Goal: Transaction & Acquisition: Book appointment/travel/reservation

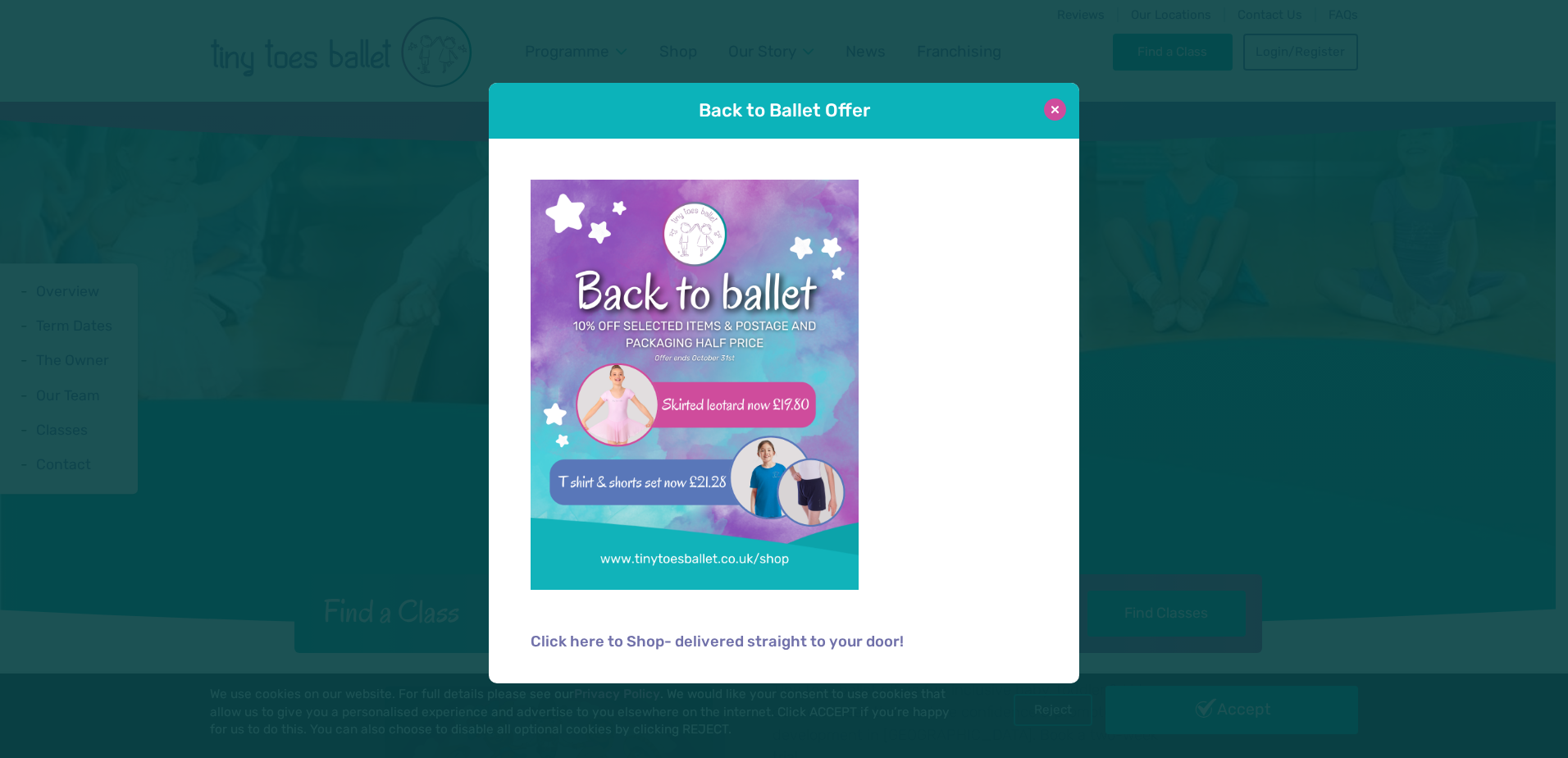
click at [1051, 108] on button at bounding box center [1055, 109] width 22 height 22
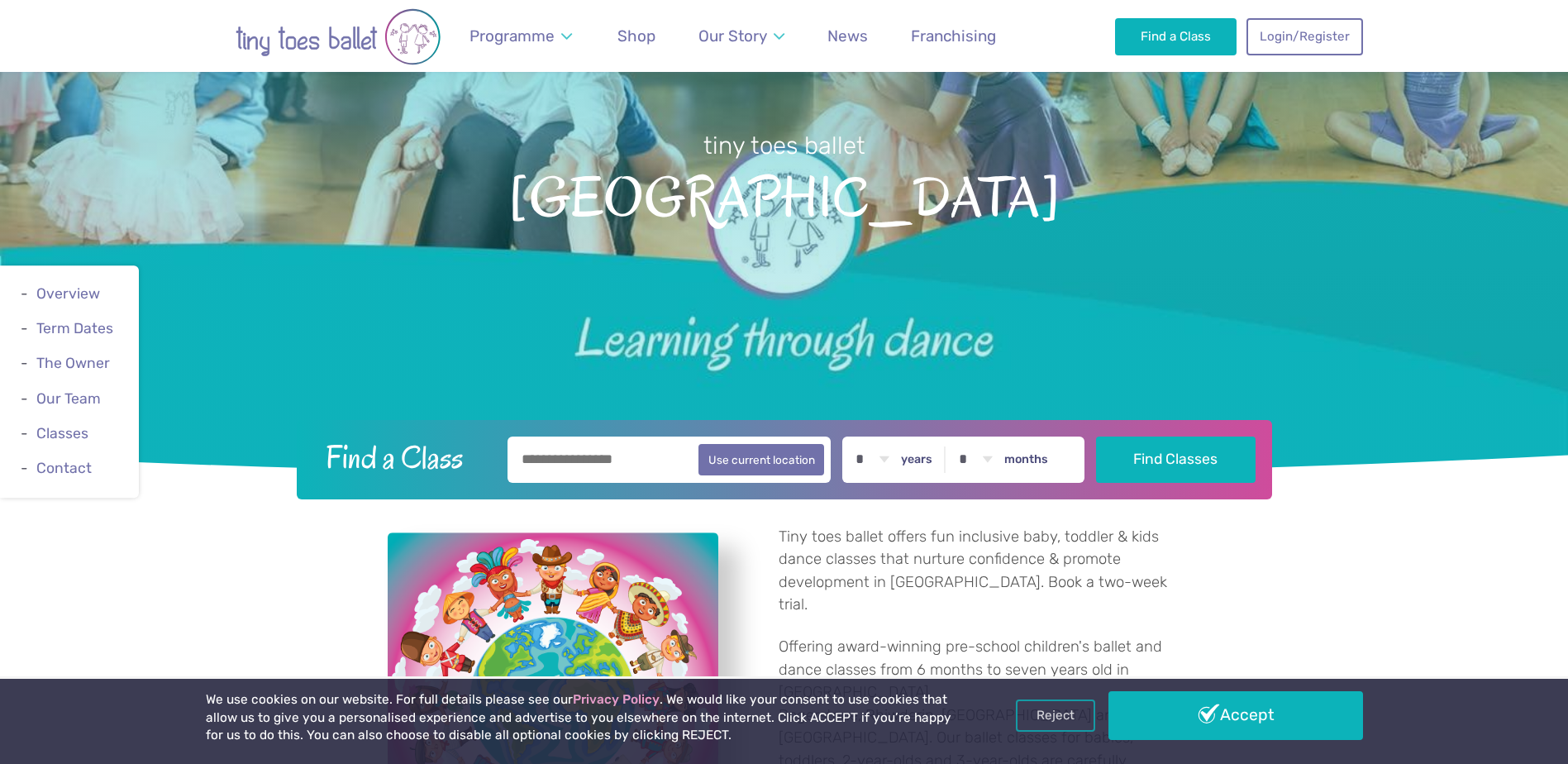
scroll to position [166, 0]
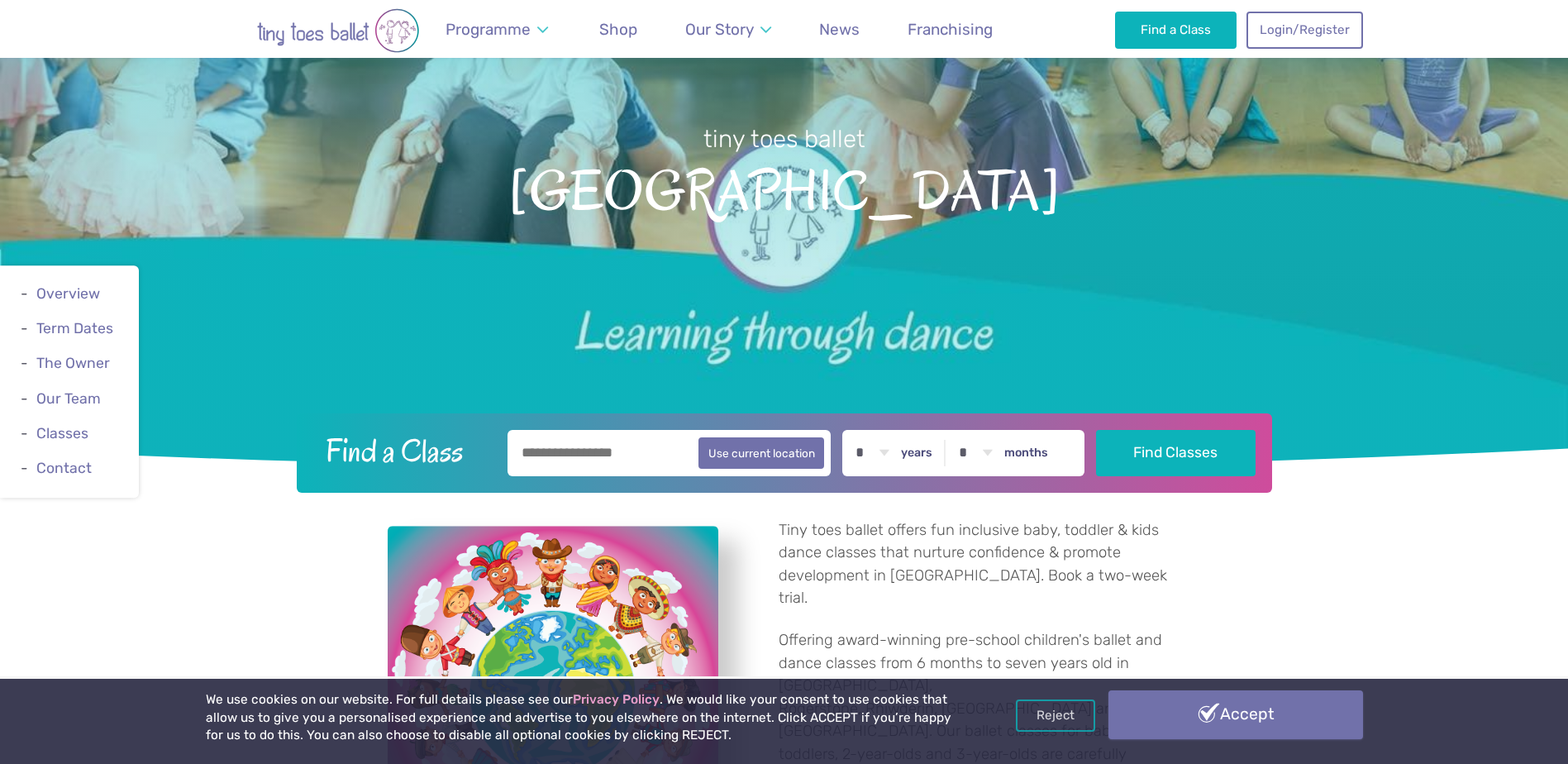
click at [1161, 707] on link "Accept" at bounding box center [1235, 714] width 254 height 48
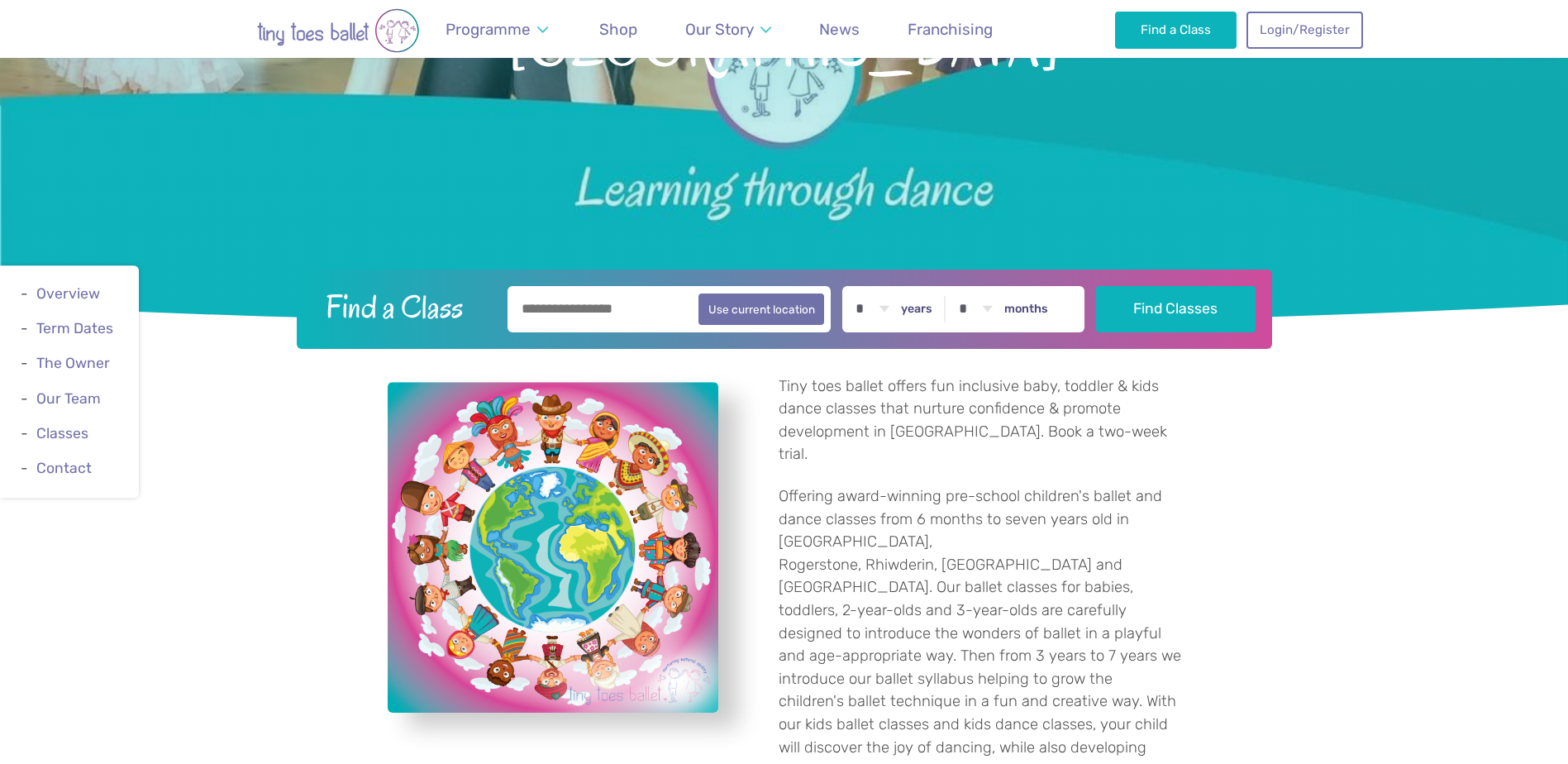
scroll to position [331, 0]
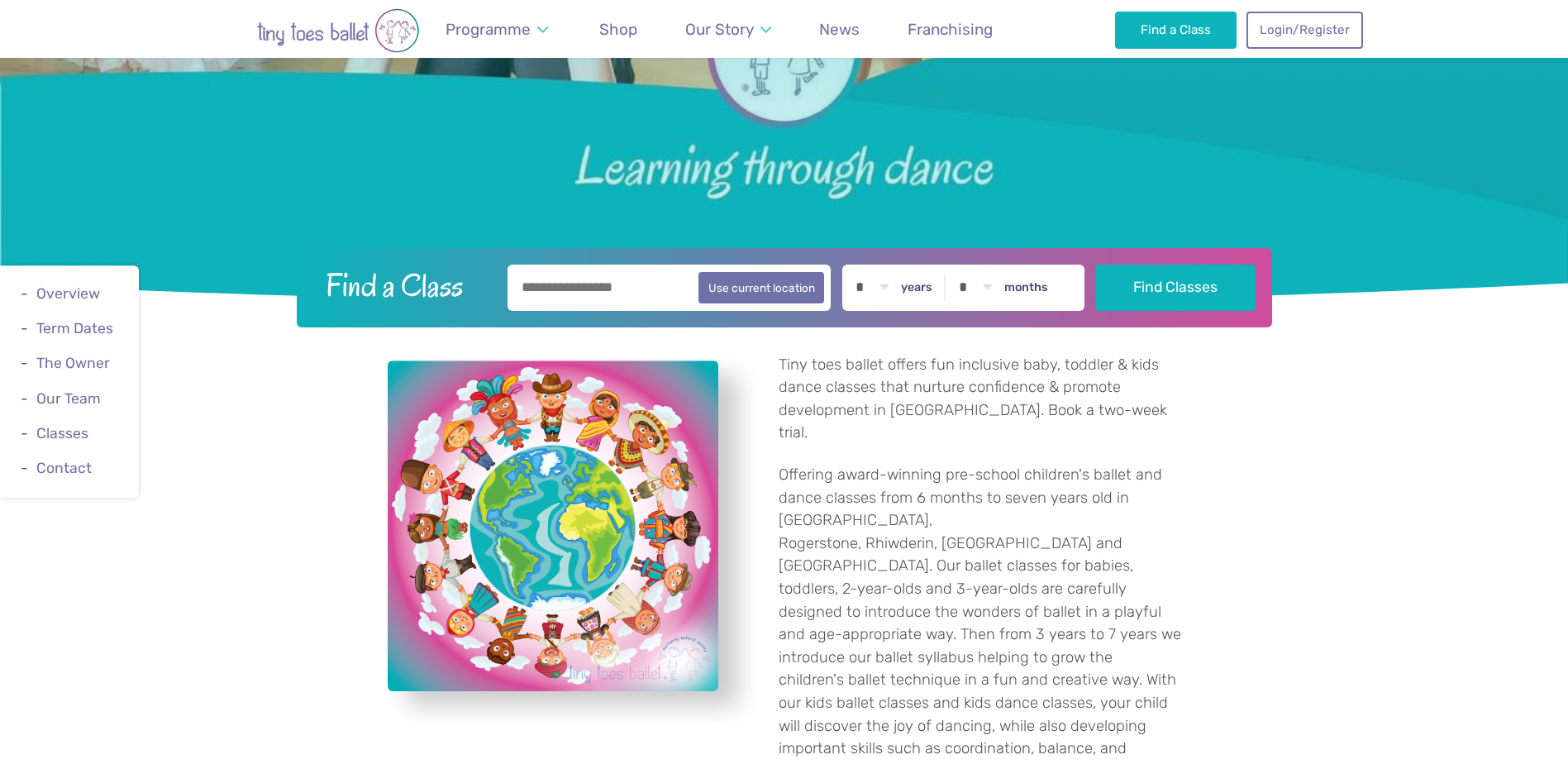
click at [637, 285] on input "text" at bounding box center [669, 288] width 324 height 46
type input "********"
click at [897, 282] on select "* * * * * * * * * * ** ** **" at bounding box center [871, 288] width 51 height 46
select select "*"
click at [859, 265] on select "* * * * * * * * * * ** ** **" at bounding box center [871, 288] width 51 height 46
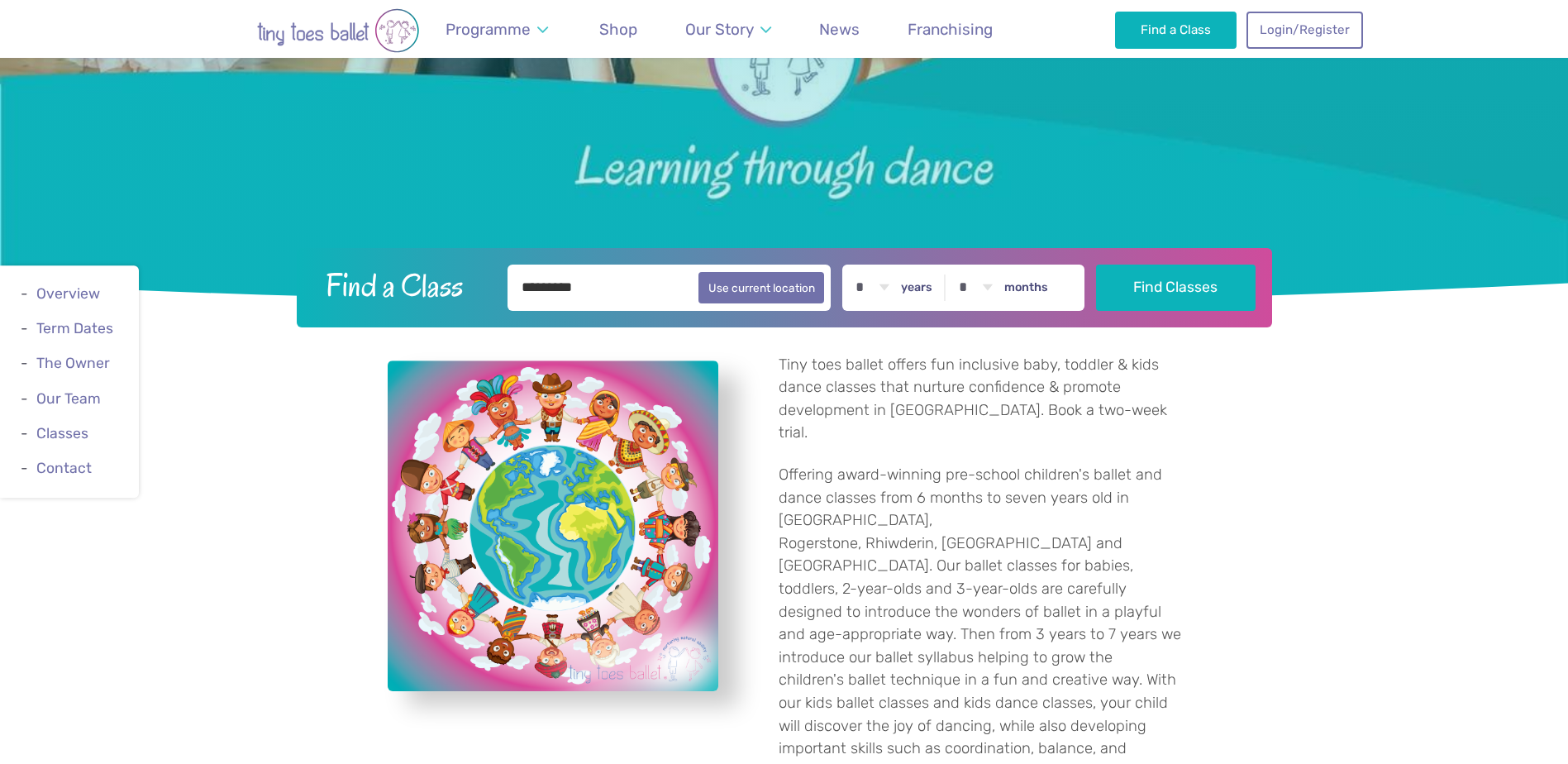
click at [1000, 282] on select "* * * * * * * * * * ** **" at bounding box center [974, 288] width 51 height 46
select select "*"
click at [962, 265] on select "* * * * * * * * * * ** **" at bounding box center [974, 288] width 51 height 46
click at [1150, 296] on button "Find Classes" at bounding box center [1175, 287] width 160 height 46
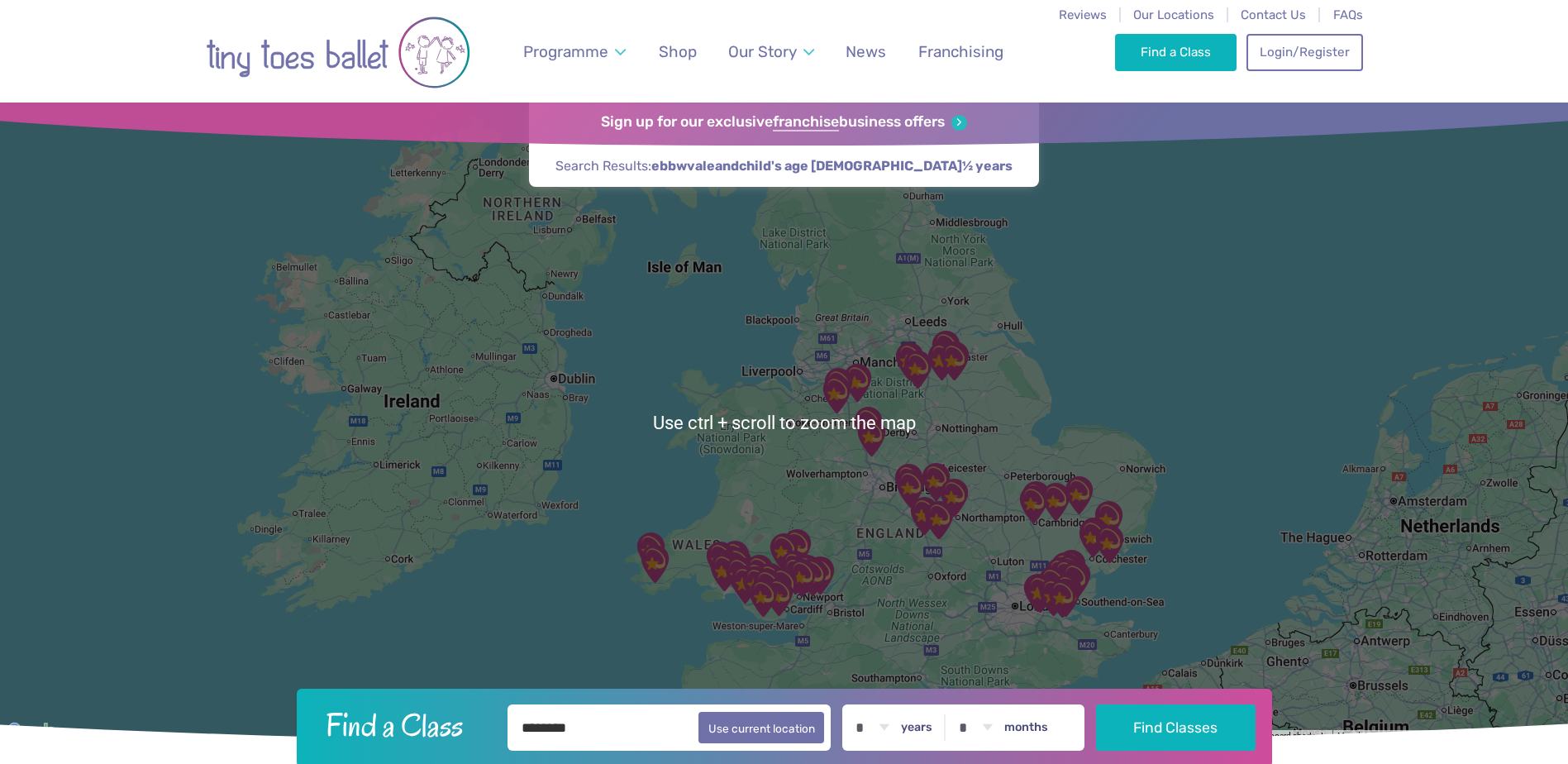
click at [658, 635] on div at bounding box center [784, 422] width 1568 height 639
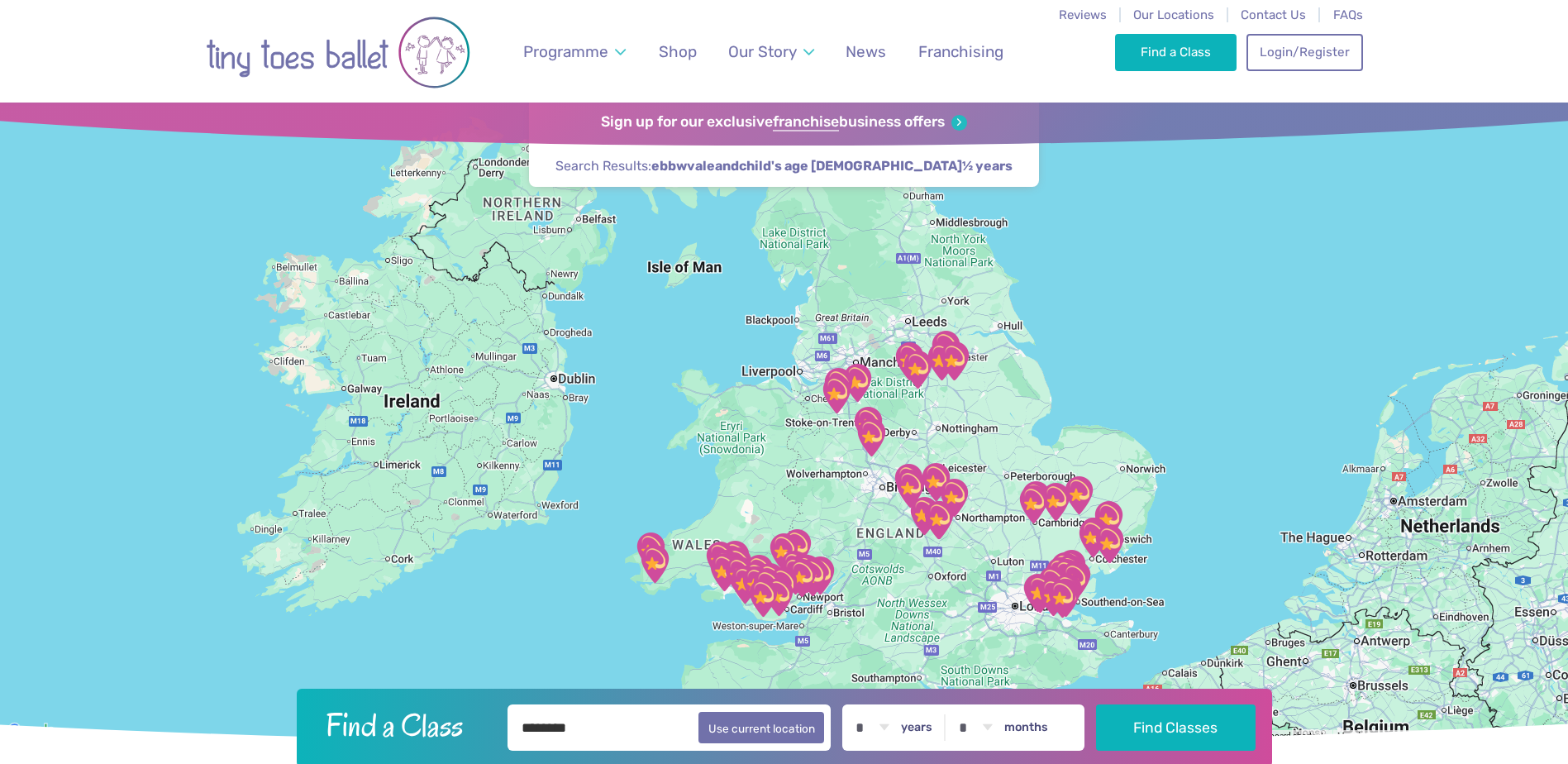
click at [658, 570] on img "Pembroke Leisure Centre" at bounding box center [655, 563] width 42 height 42
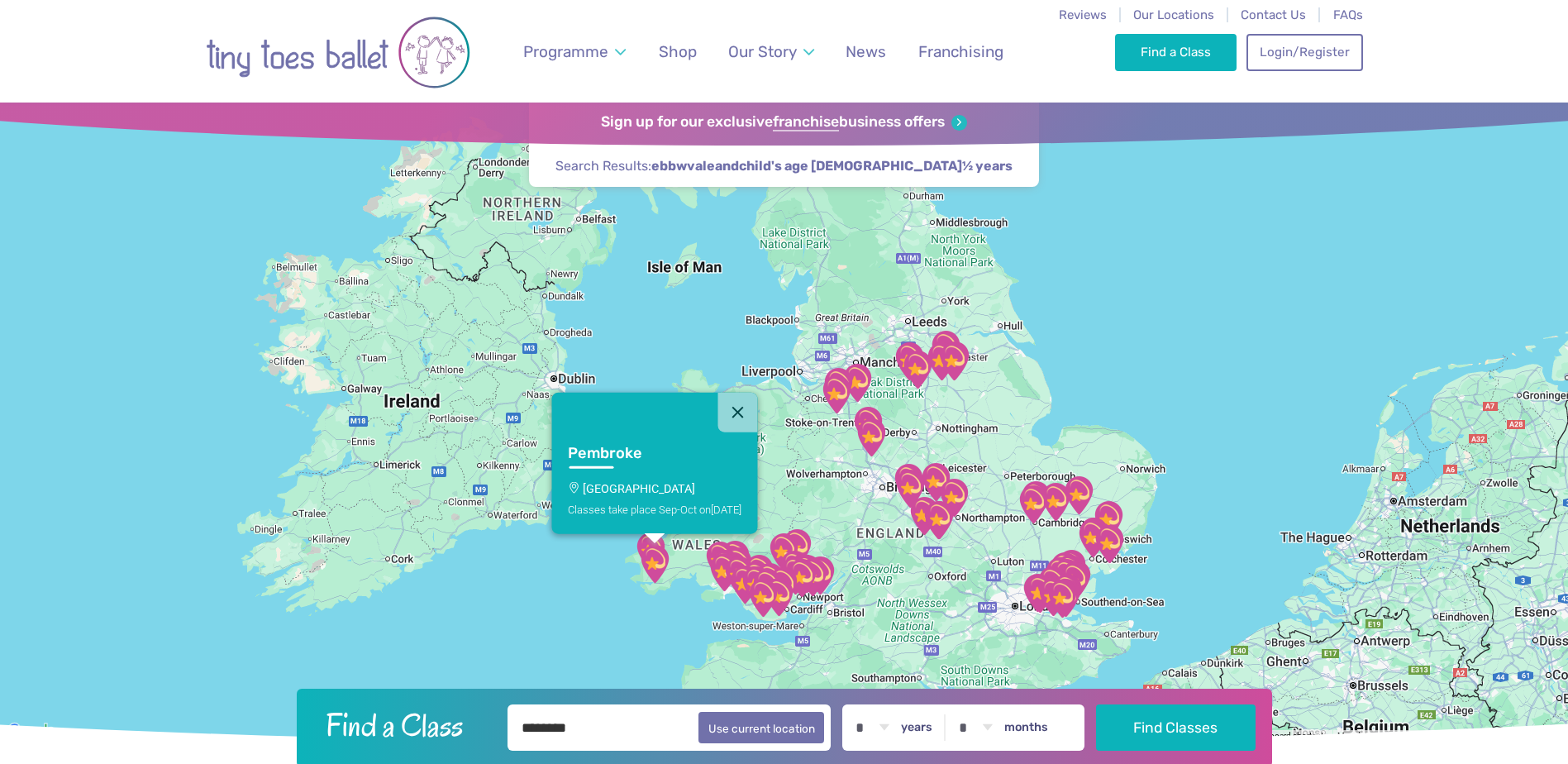
click at [698, 568] on div "Pembroke Pembroke Leisure Centre Classes take place Sep-Oct on Saturday" at bounding box center [784, 422] width 1568 height 639
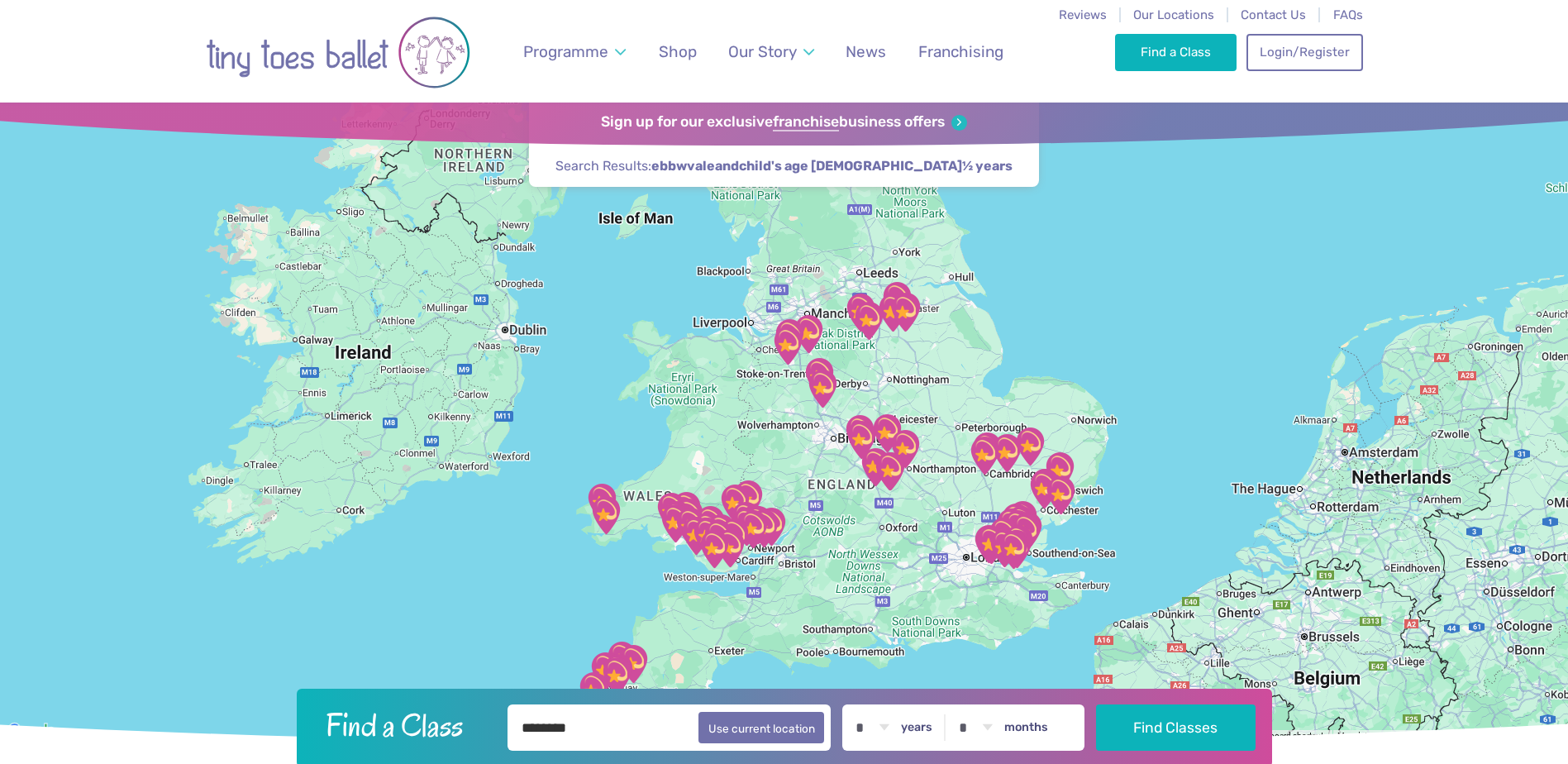
drag, startPoint x: 705, startPoint y: 576, endPoint x: 644, endPoint y: 503, distance: 95.1
click at [655, 503] on img "Sketty Park Community Centre" at bounding box center [675, 524] width 42 height 42
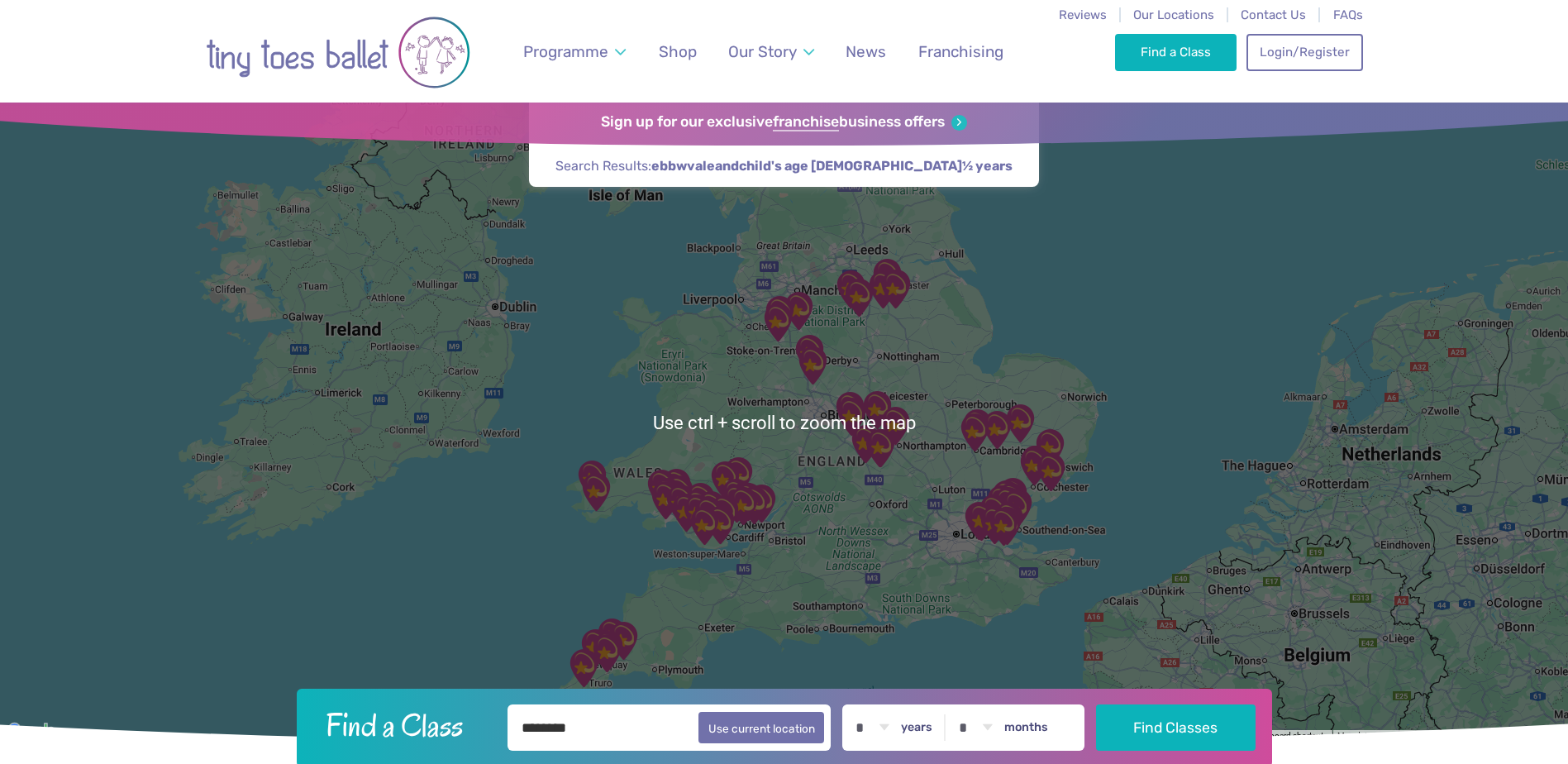
drag, startPoint x: 1031, startPoint y: 433, endPoint x: 1072, endPoint y: 386, distance: 62.4
click at [1033, 428] on img "Pinewood community hall, Ipswich, IP8 …" at bounding box center [1049, 448] width 42 height 42
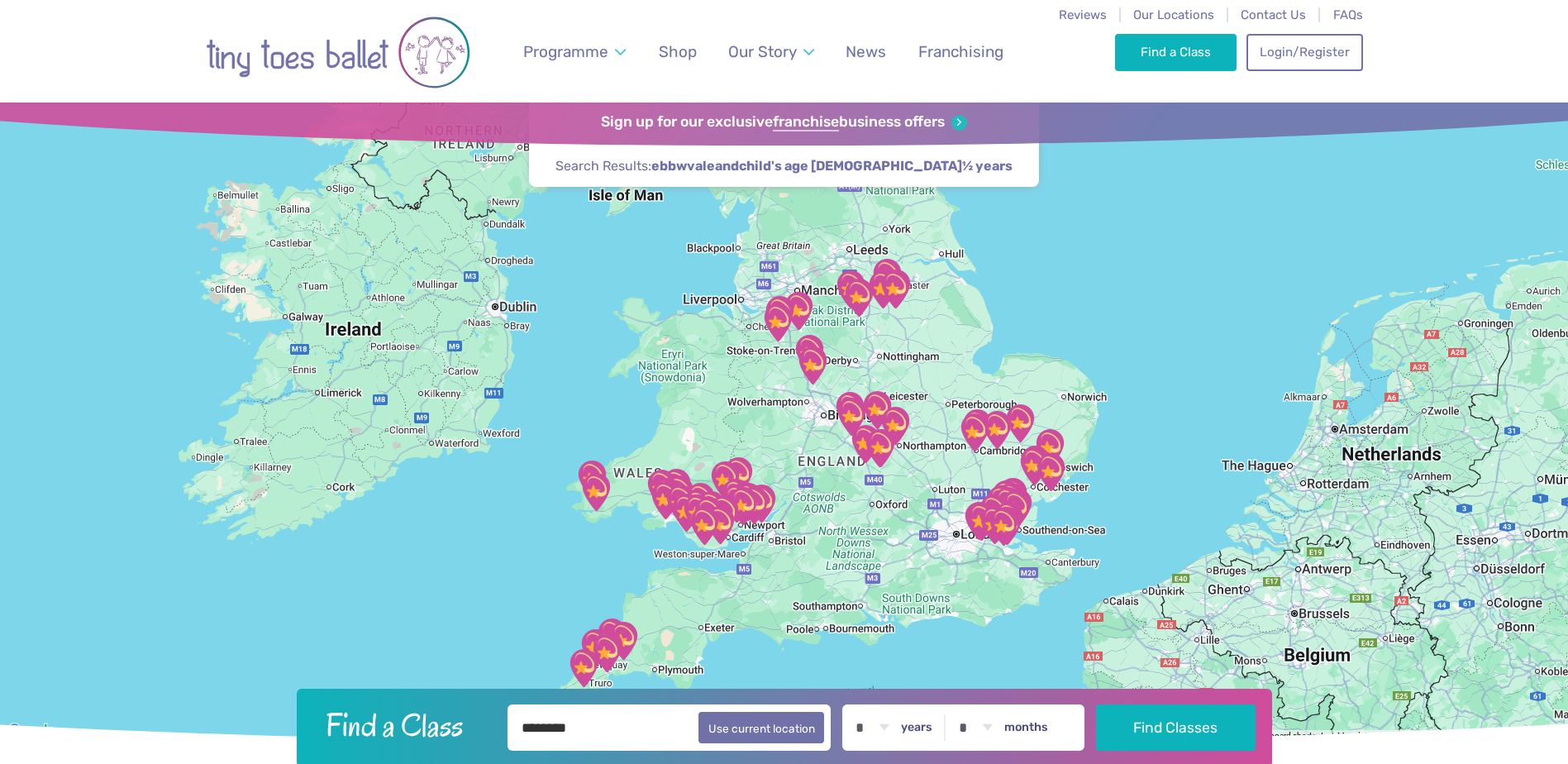
drag, startPoint x: 1147, startPoint y: 386, endPoint x: 1156, endPoint y: 335, distance: 51.8
click at [1156, 335] on div at bounding box center [784, 422] width 1568 height 639
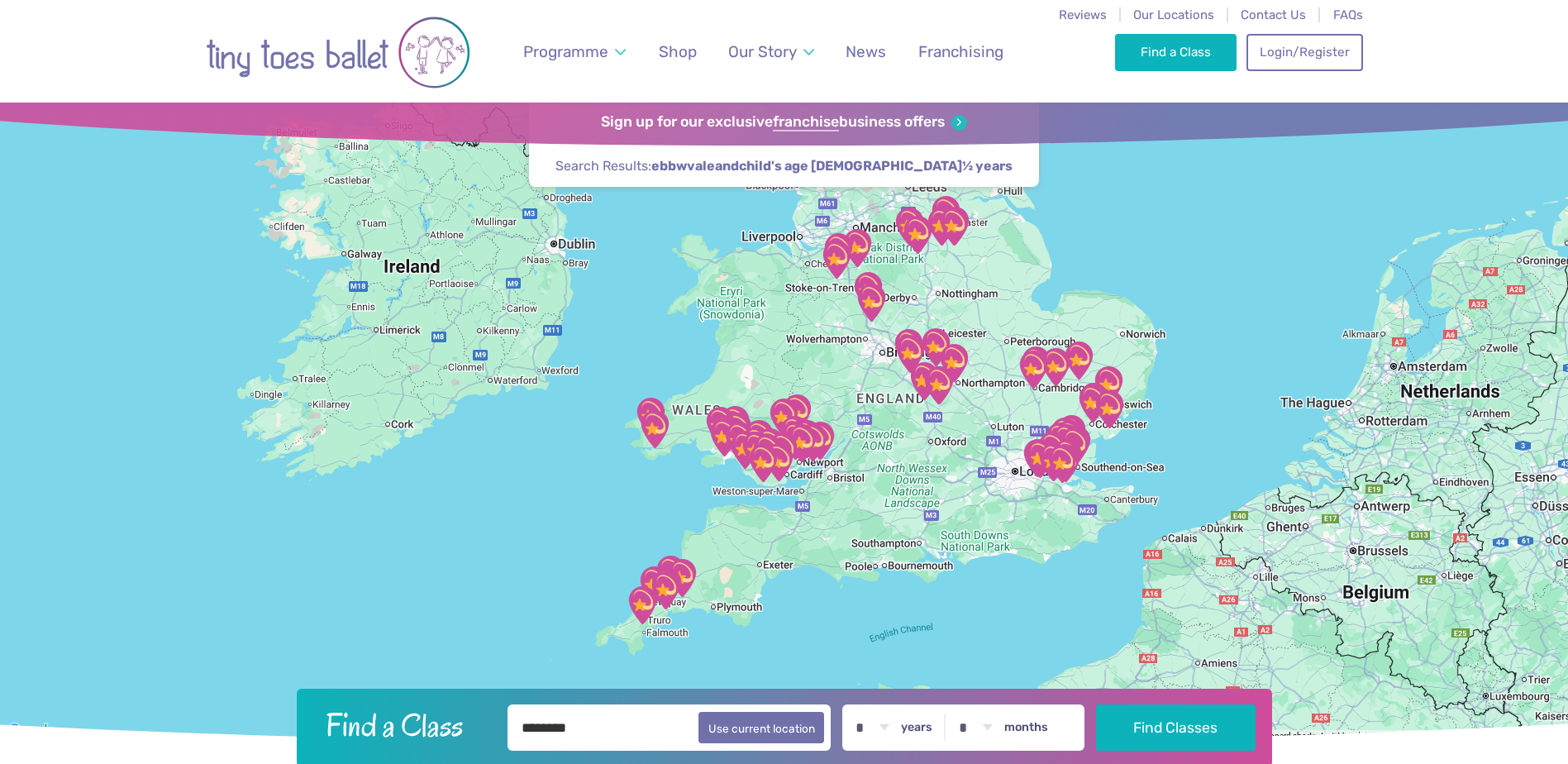
drag, startPoint x: 712, startPoint y: 590, endPoint x: 762, endPoint y: 530, distance: 78.1
click at [762, 531] on div at bounding box center [784, 422] width 1568 height 639
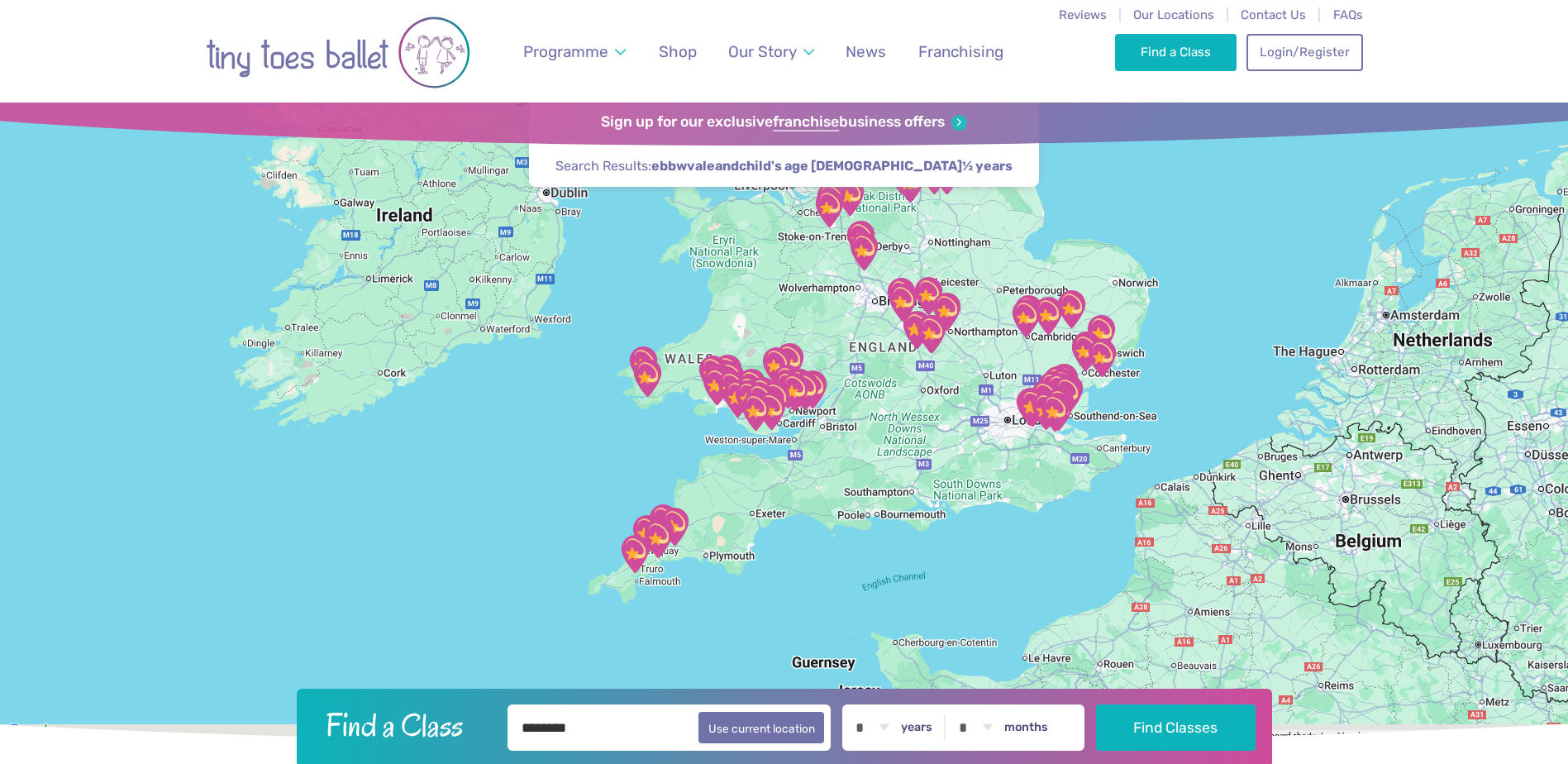
drag, startPoint x: 708, startPoint y: 449, endPoint x: 692, endPoint y: 402, distance: 49.6
click at [697, 402] on div at bounding box center [784, 422] width 1568 height 639
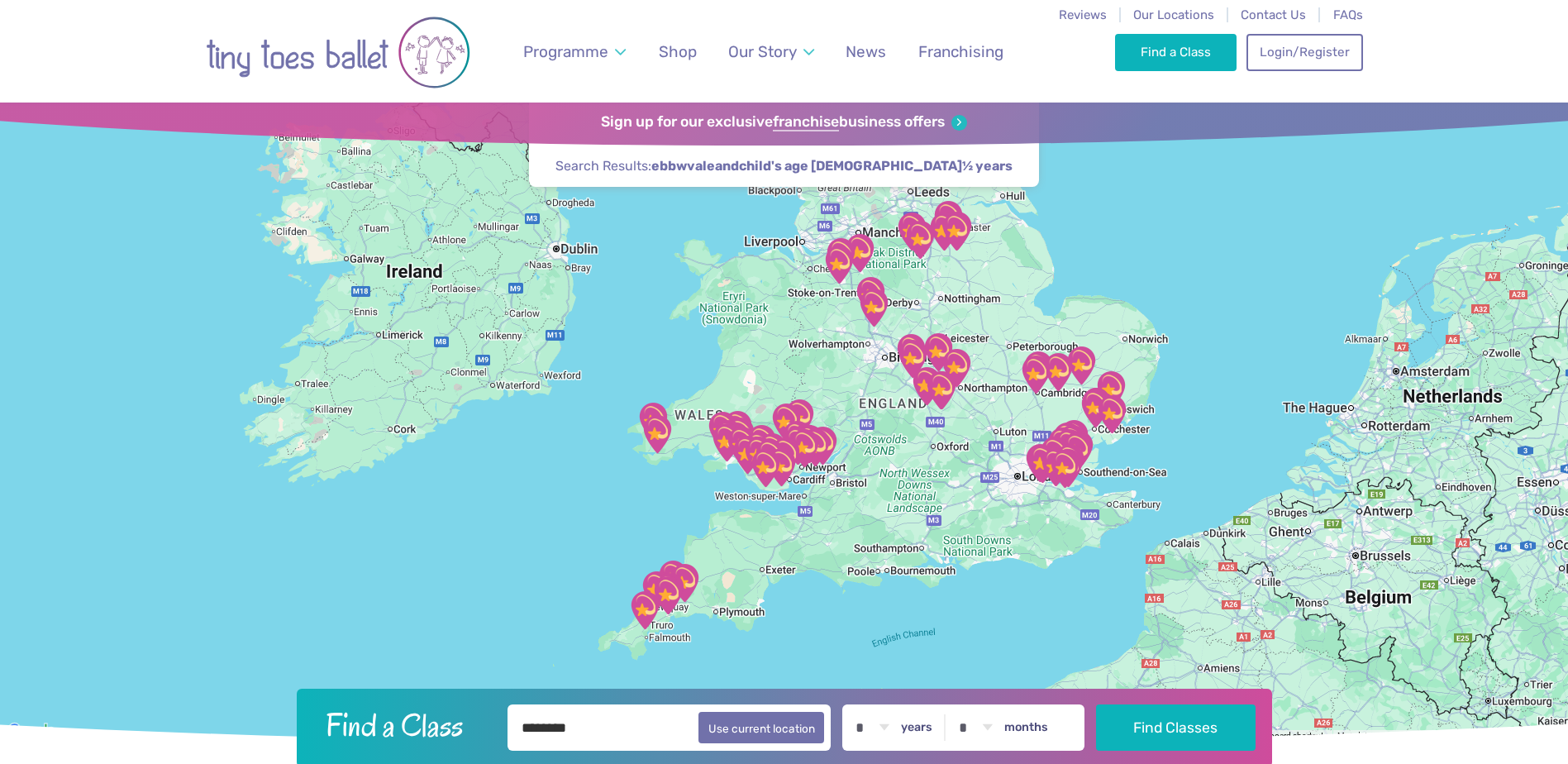
drag, startPoint x: 778, startPoint y: 602, endPoint x: 749, endPoint y: 631, distance: 41.0
click at [789, 672] on div at bounding box center [784, 422] width 1568 height 639
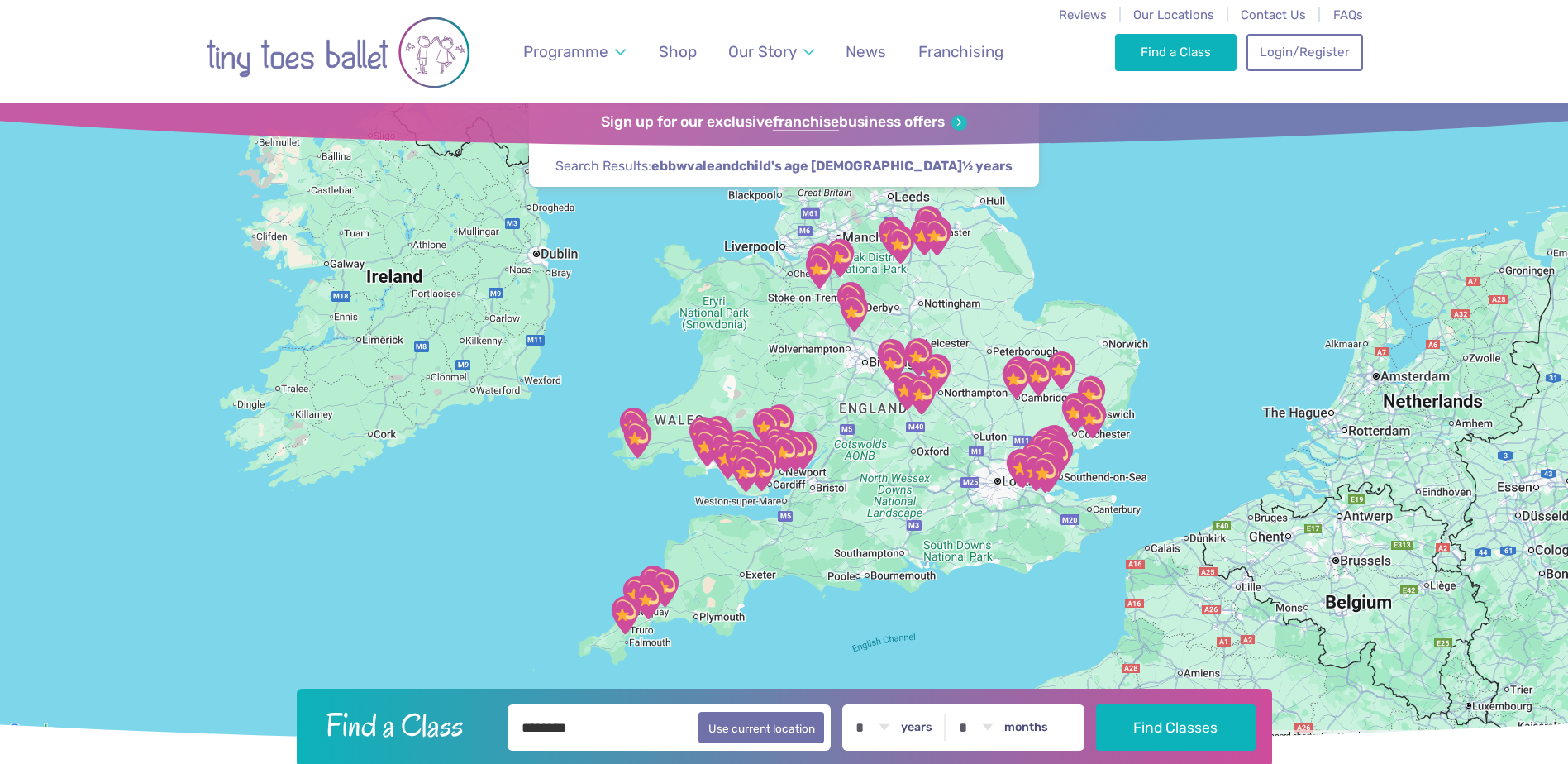
click at [741, 400] on div at bounding box center [784, 422] width 1568 height 639
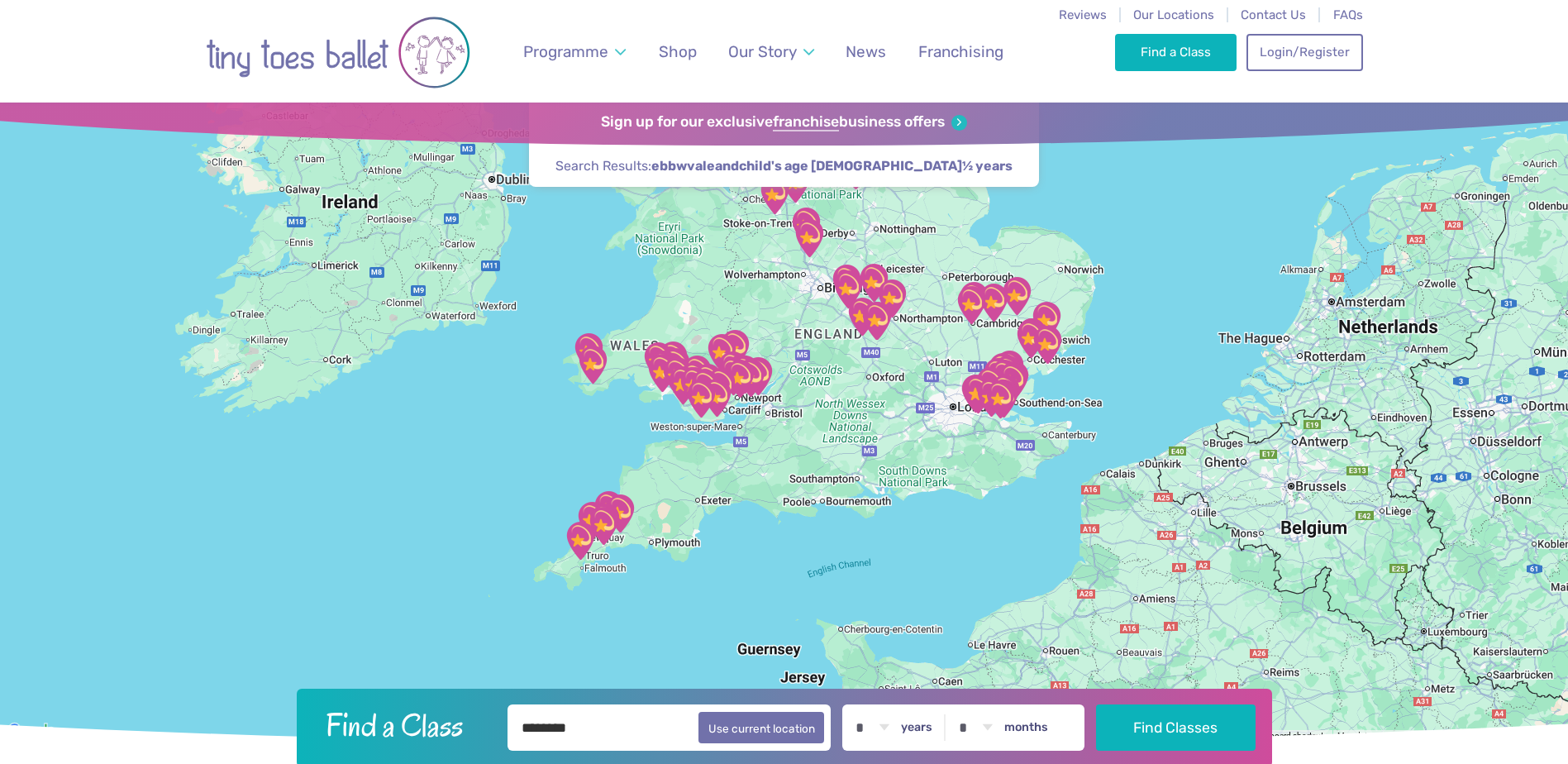
drag, startPoint x: 684, startPoint y: 487, endPoint x: 636, endPoint y: 406, distance: 94.2
click at [637, 408] on div at bounding box center [784, 422] width 1568 height 639
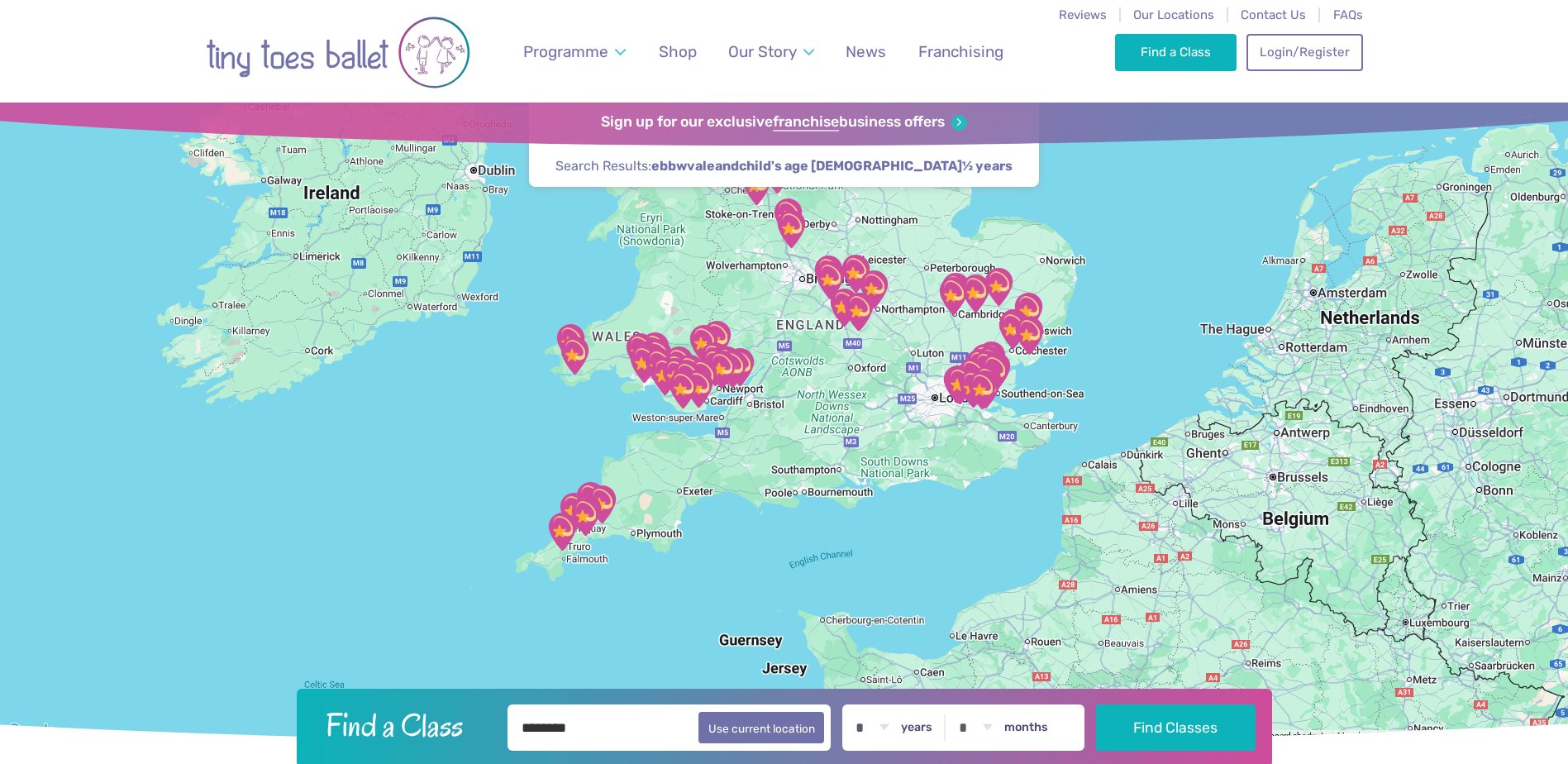
drag, startPoint x: 786, startPoint y: 618, endPoint x: 776, endPoint y: 672, distance: 54.9
click at [776, 672] on div at bounding box center [784, 422] width 1568 height 639
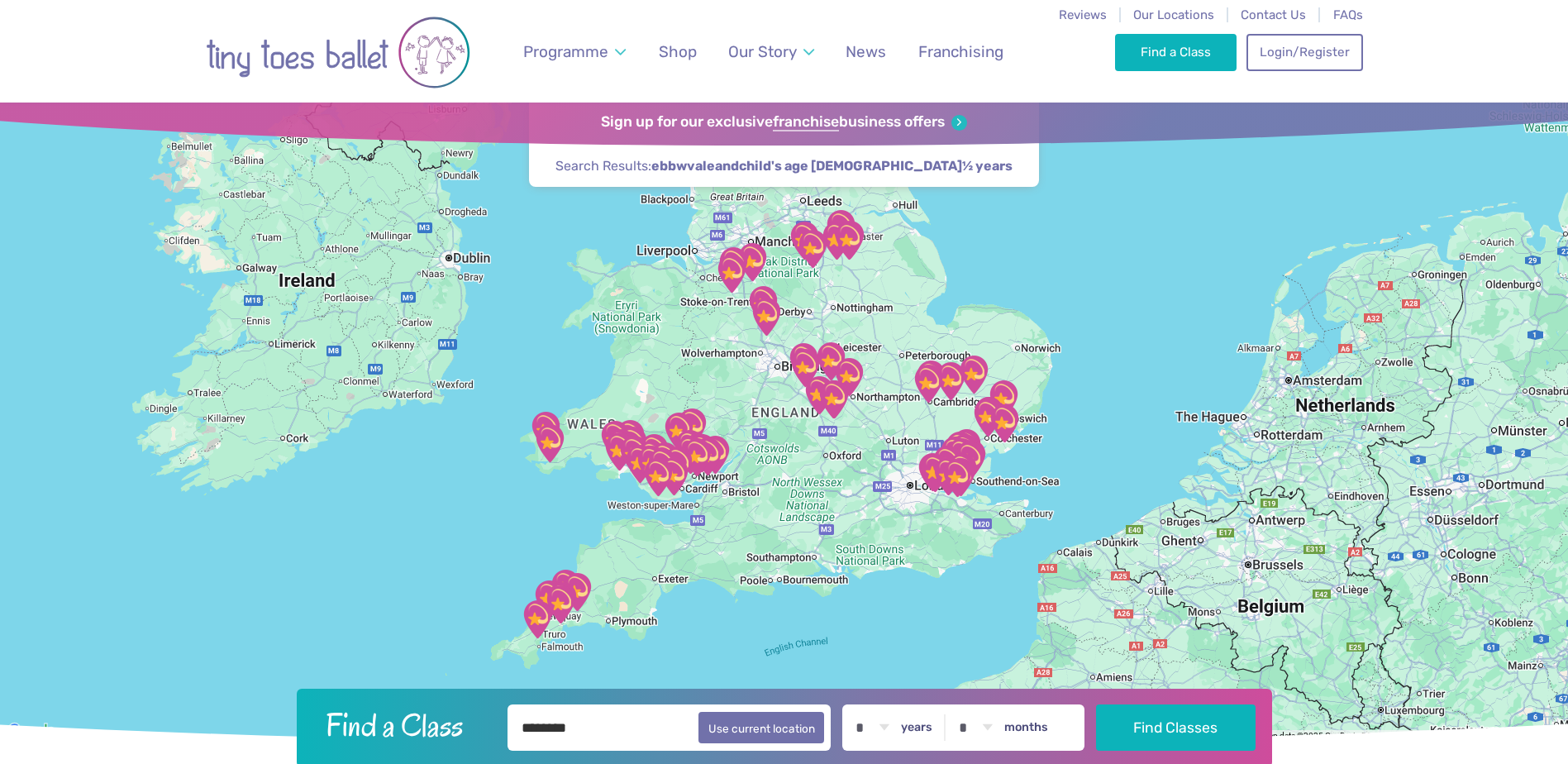
drag, startPoint x: 785, startPoint y: 599, endPoint x: 753, endPoint y: 624, distance: 40.6
click at [753, 624] on div at bounding box center [784, 422] width 1568 height 639
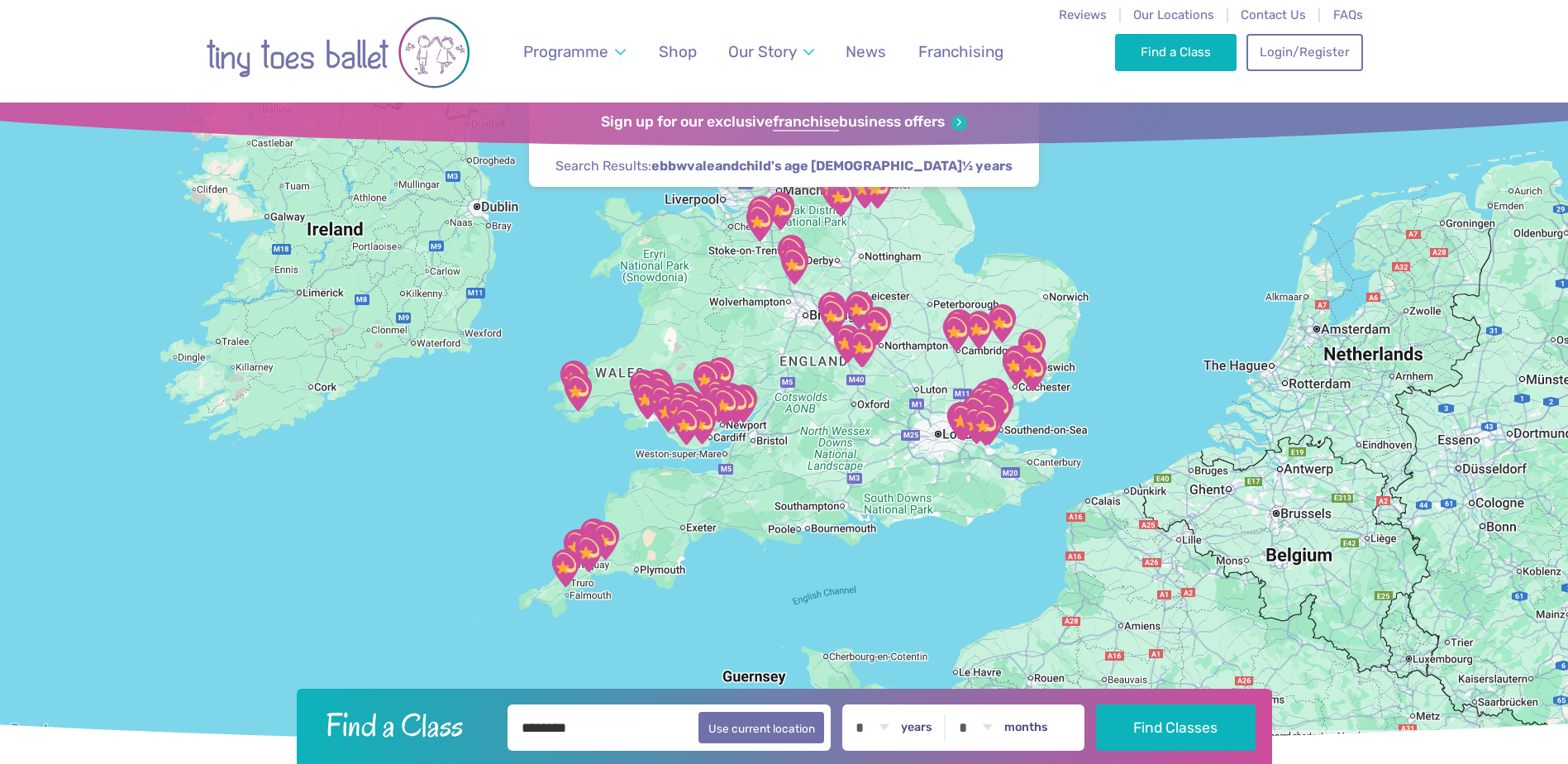
drag, startPoint x: 739, startPoint y: 646, endPoint x: 788, endPoint y: 647, distance: 49.0
click at [791, 647] on div at bounding box center [784, 422] width 1568 height 639
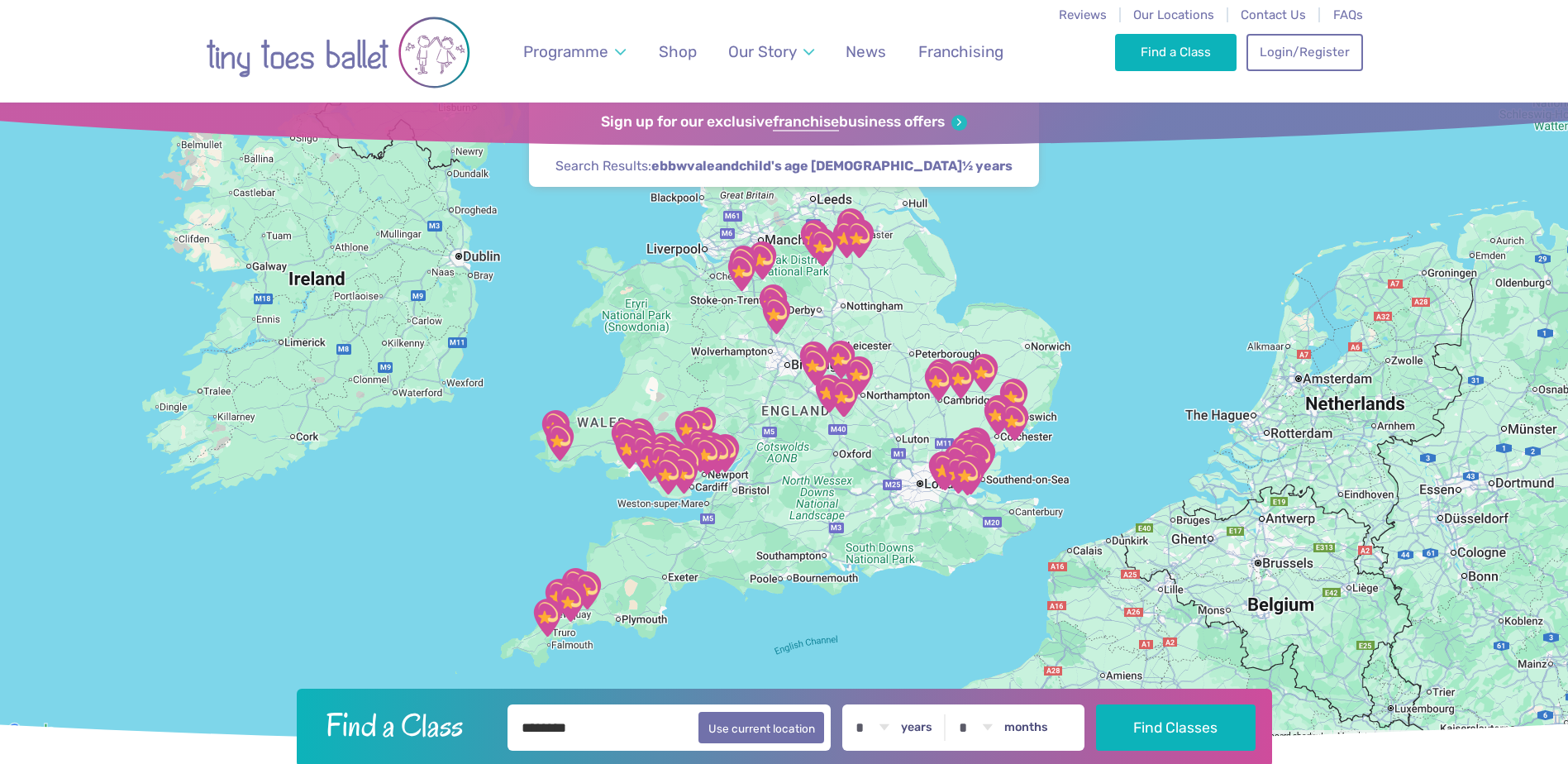
drag, startPoint x: 620, startPoint y: 519, endPoint x: 569, endPoint y: 503, distance: 53.5
click at [569, 503] on div at bounding box center [784, 422] width 1568 height 639
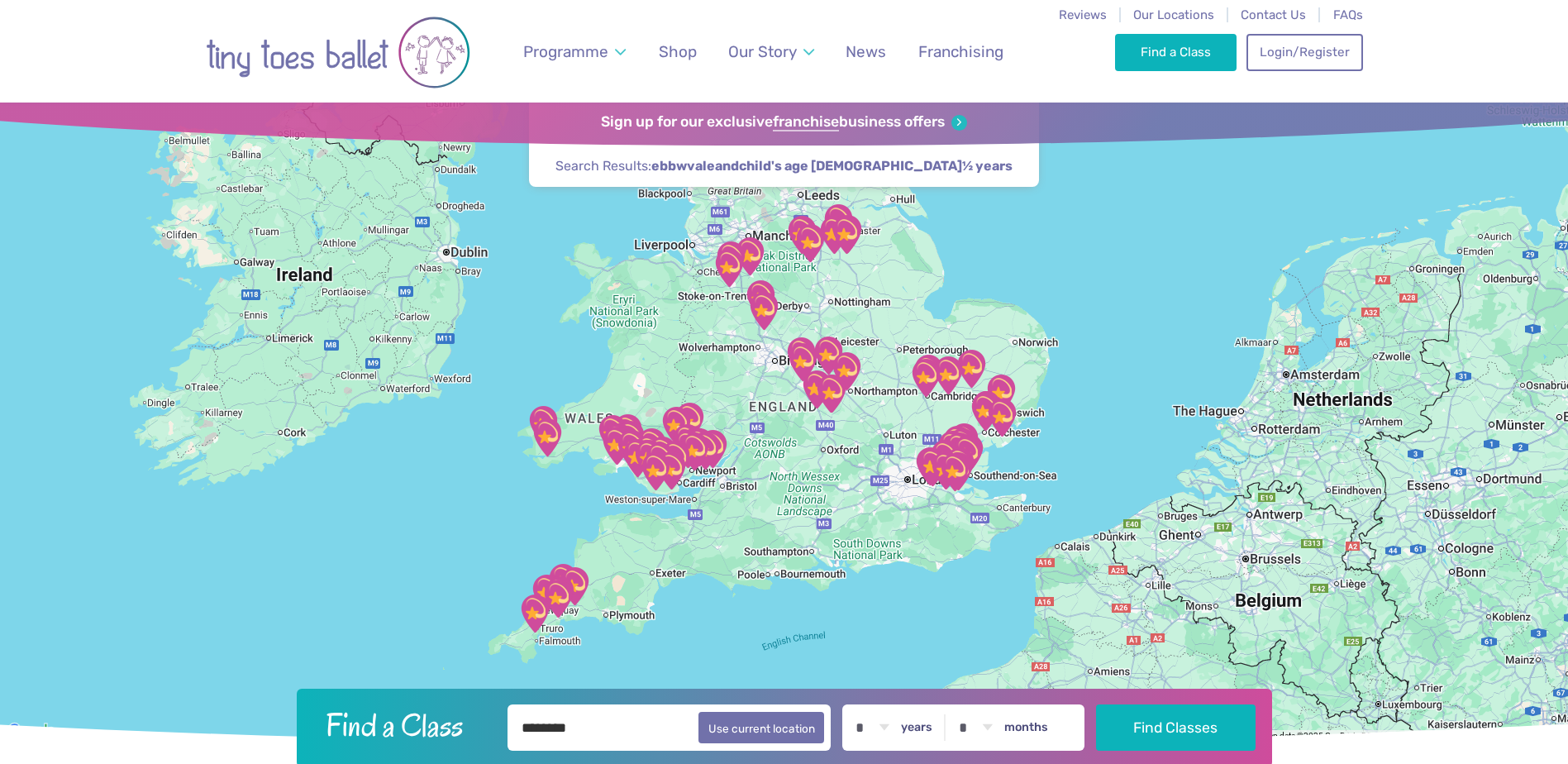
click at [652, 410] on div at bounding box center [784, 422] width 1568 height 639
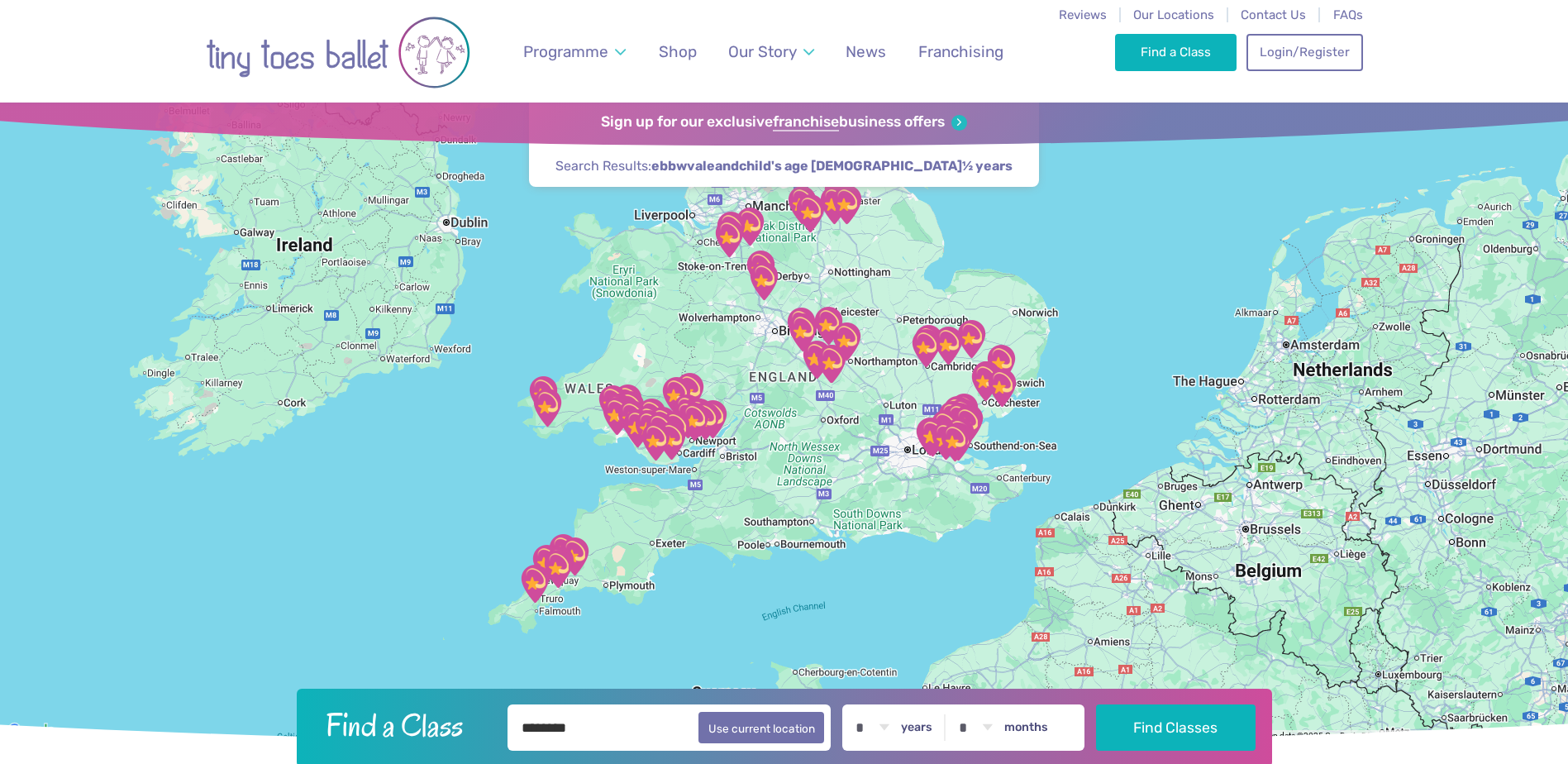
drag, startPoint x: 652, startPoint y: 410, endPoint x: 652, endPoint y: 378, distance: 32.0
click at [652, 378] on div at bounding box center [784, 422] width 1568 height 639
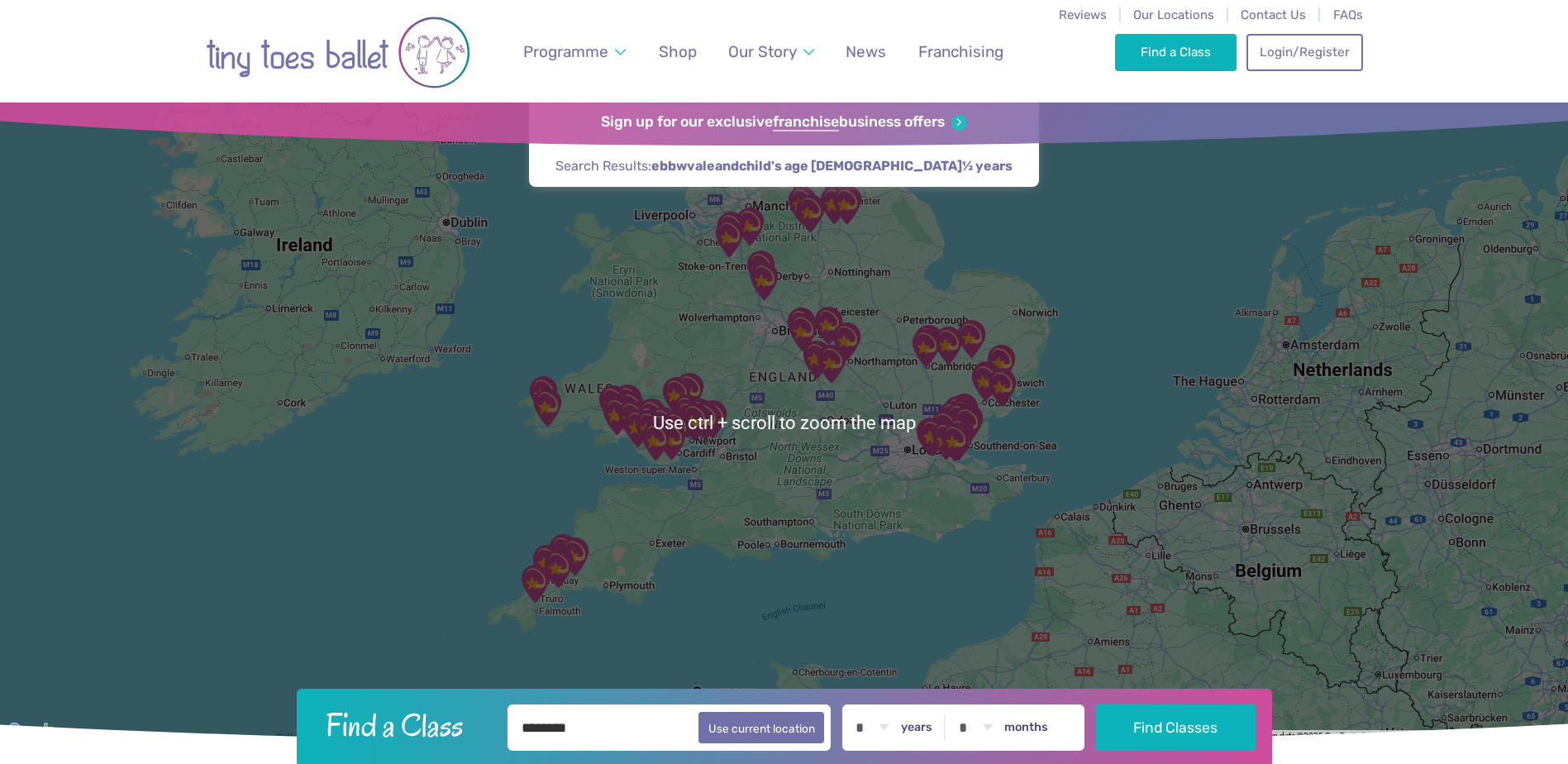
click at [593, 433] on div at bounding box center [784, 422] width 1568 height 639
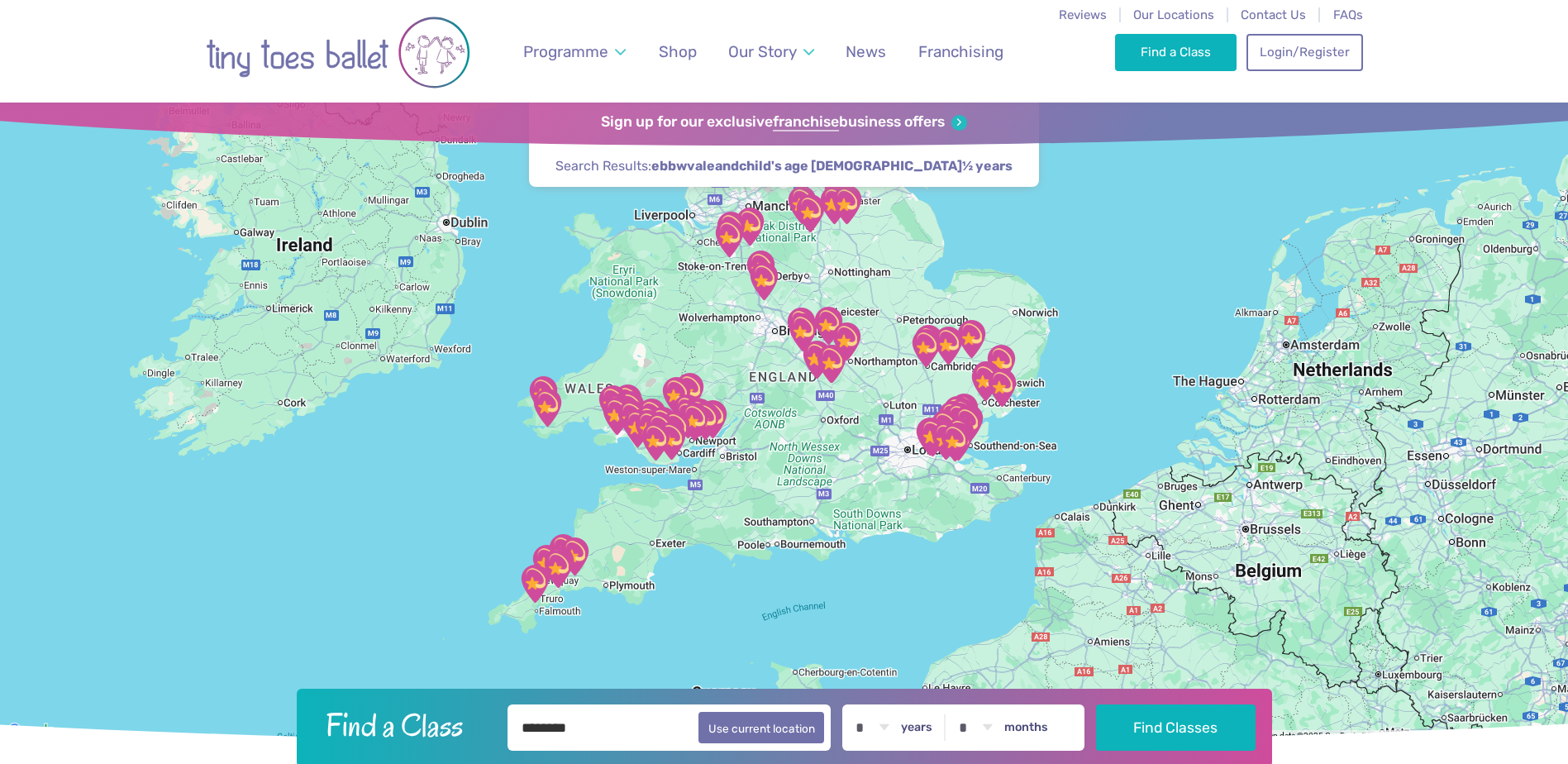
click at [606, 418] on img "Sketty Park Community Centre" at bounding box center [617, 415] width 42 height 42
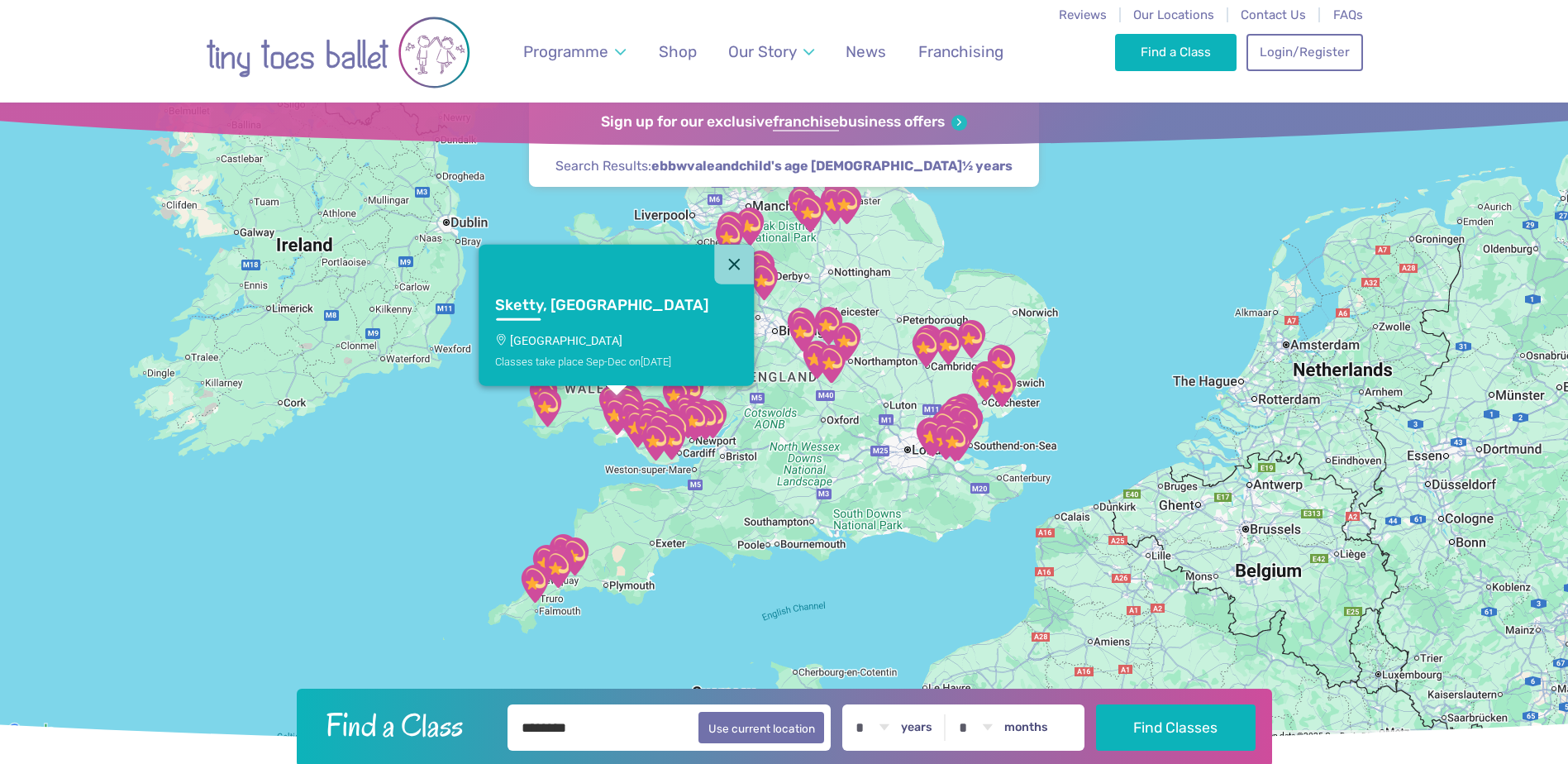
click at [606, 418] on img "Sketty Park Community Centre" at bounding box center [617, 415] width 42 height 42
click at [604, 392] on img "Venue No 1" at bounding box center [618, 413] width 42 height 42
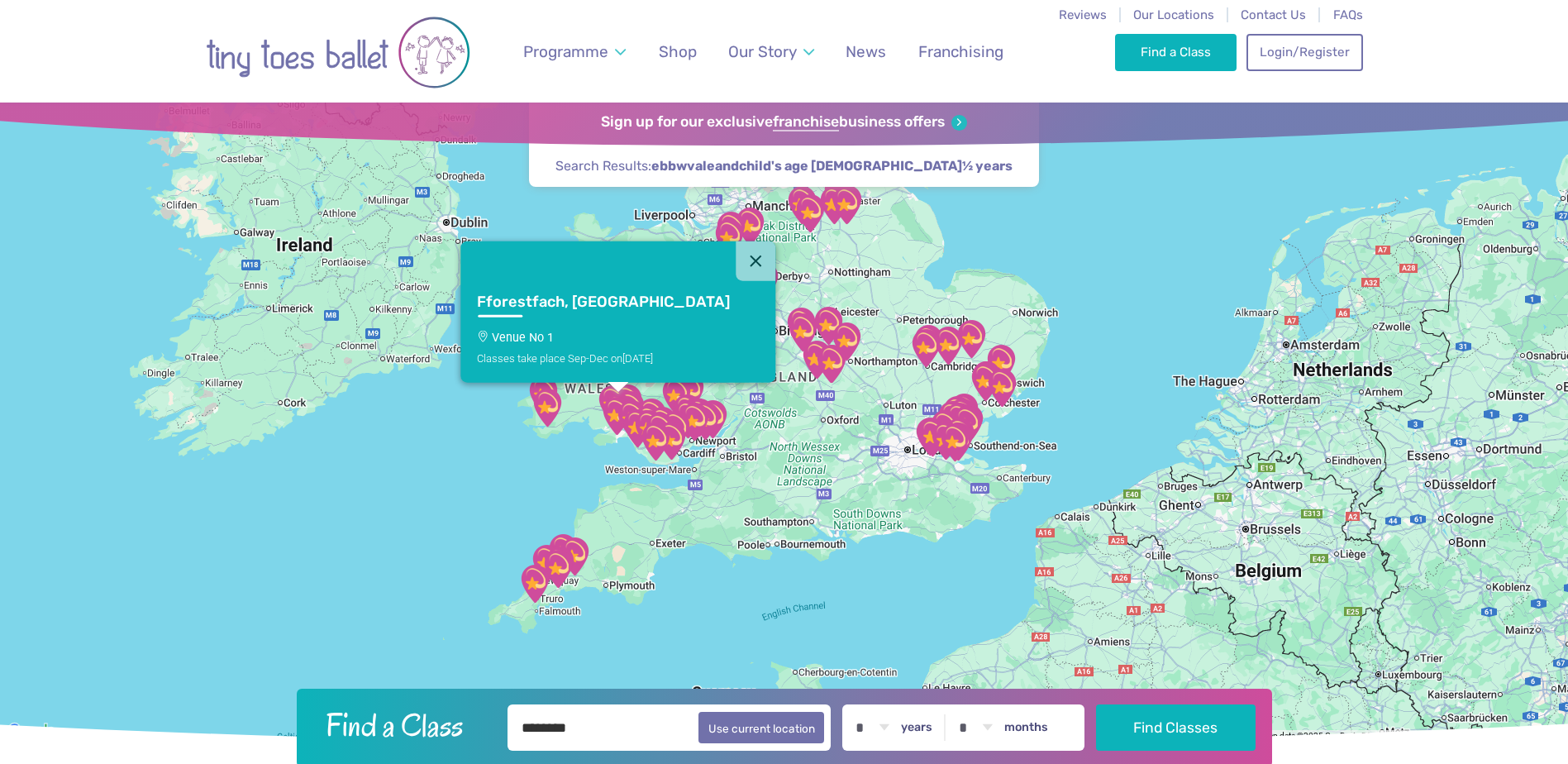
click at [603, 387] on img "Canolfan Gwili Centre: Hendy Community…" at bounding box center [612, 404] width 42 height 42
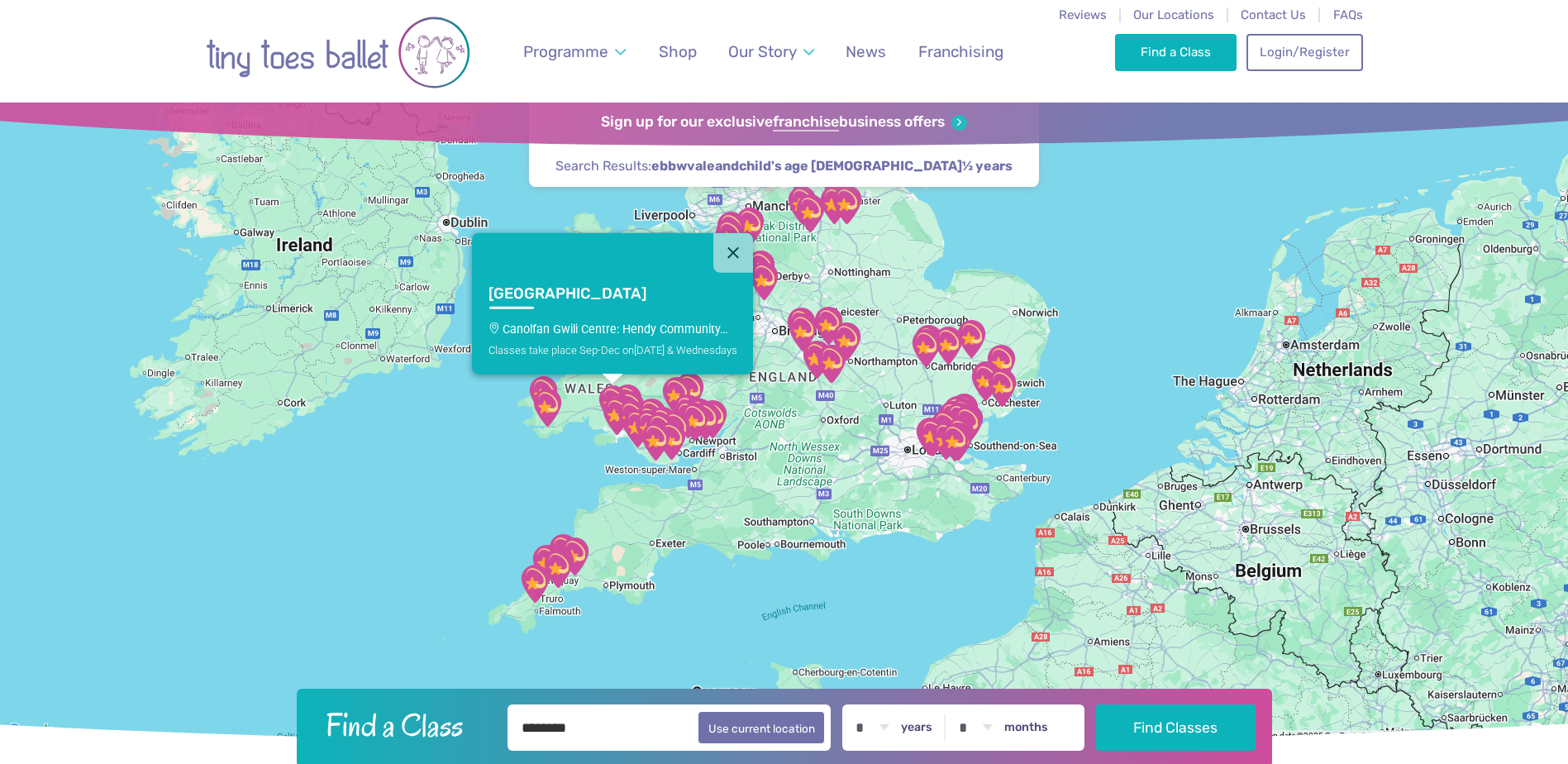
click at [632, 386] on img "Canolfan Gwili Centre: Hendy Community…" at bounding box center [612, 404] width 42 height 42
click at [636, 400] on img "St Pauls Centre" at bounding box center [631, 419] width 42 height 42
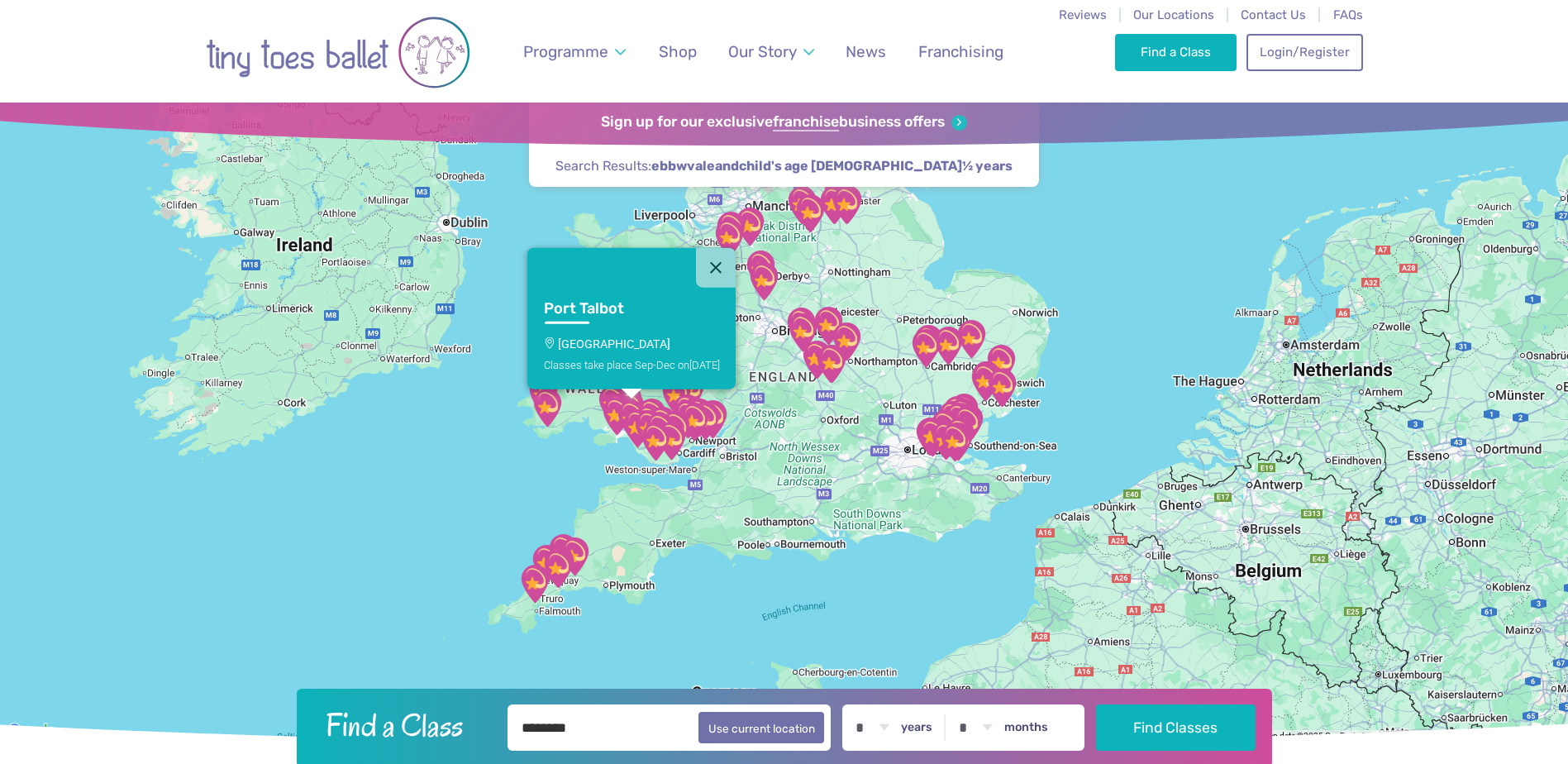
click at [631, 425] on img "St. John Training Centre" at bounding box center [648, 429] width 42 height 42
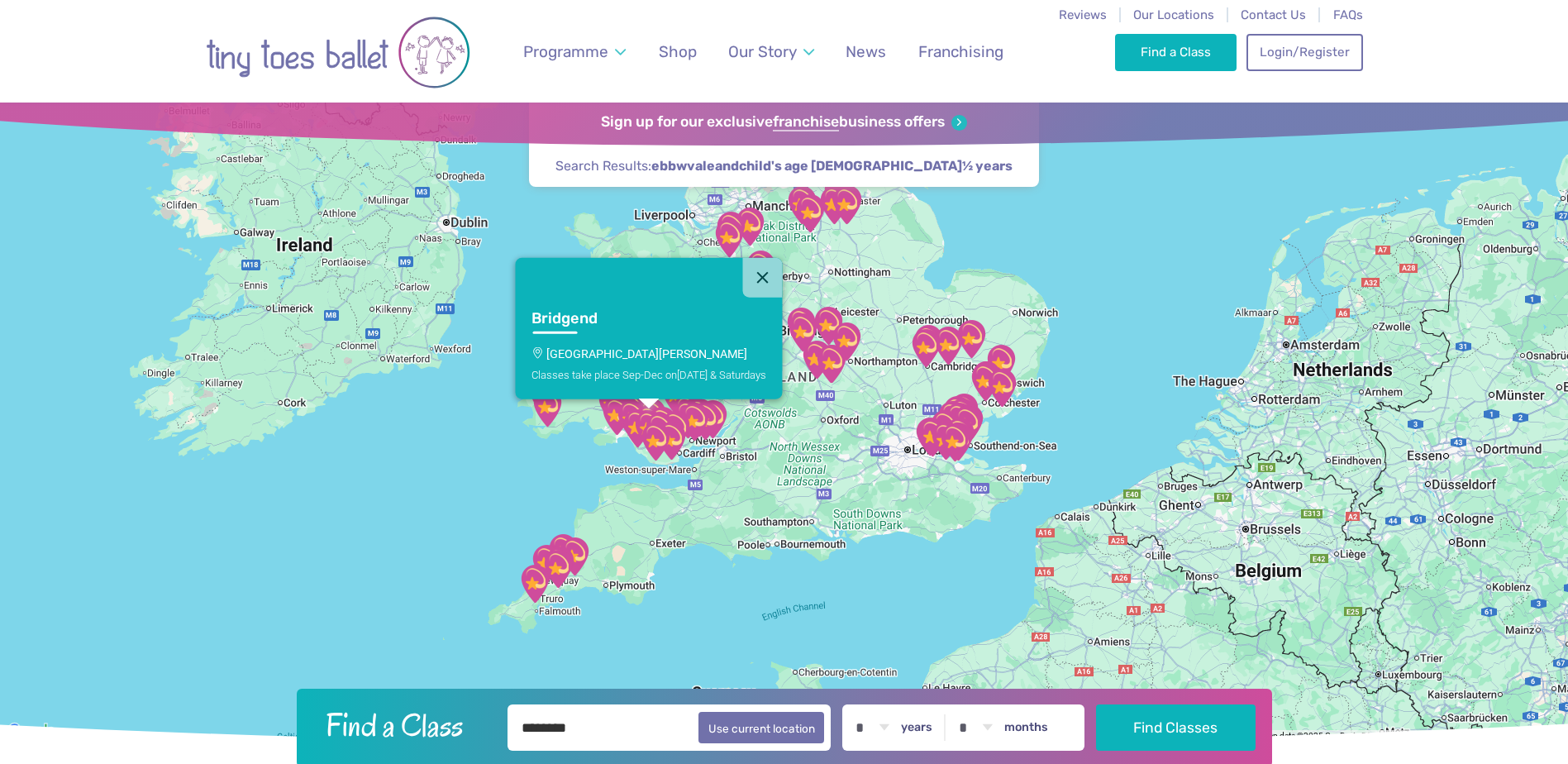
click at [677, 416] on img "Ystradowen Village Hall" at bounding box center [659, 431] width 42 height 42
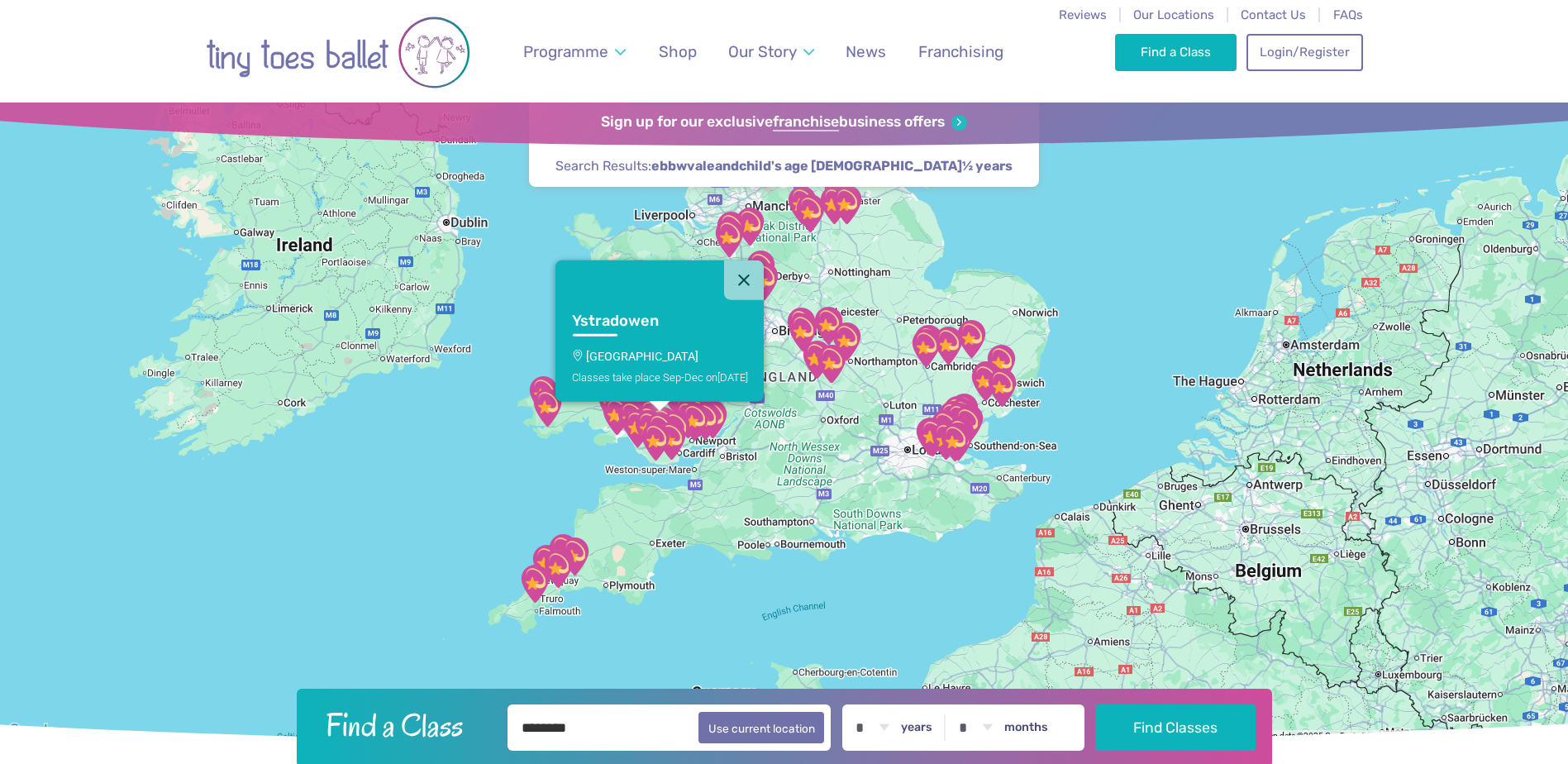
click at [679, 401] on link "Ystradowen Ystradowen Village Hall Classes take place Sep-Dec on Monday" at bounding box center [659, 351] width 208 height 102
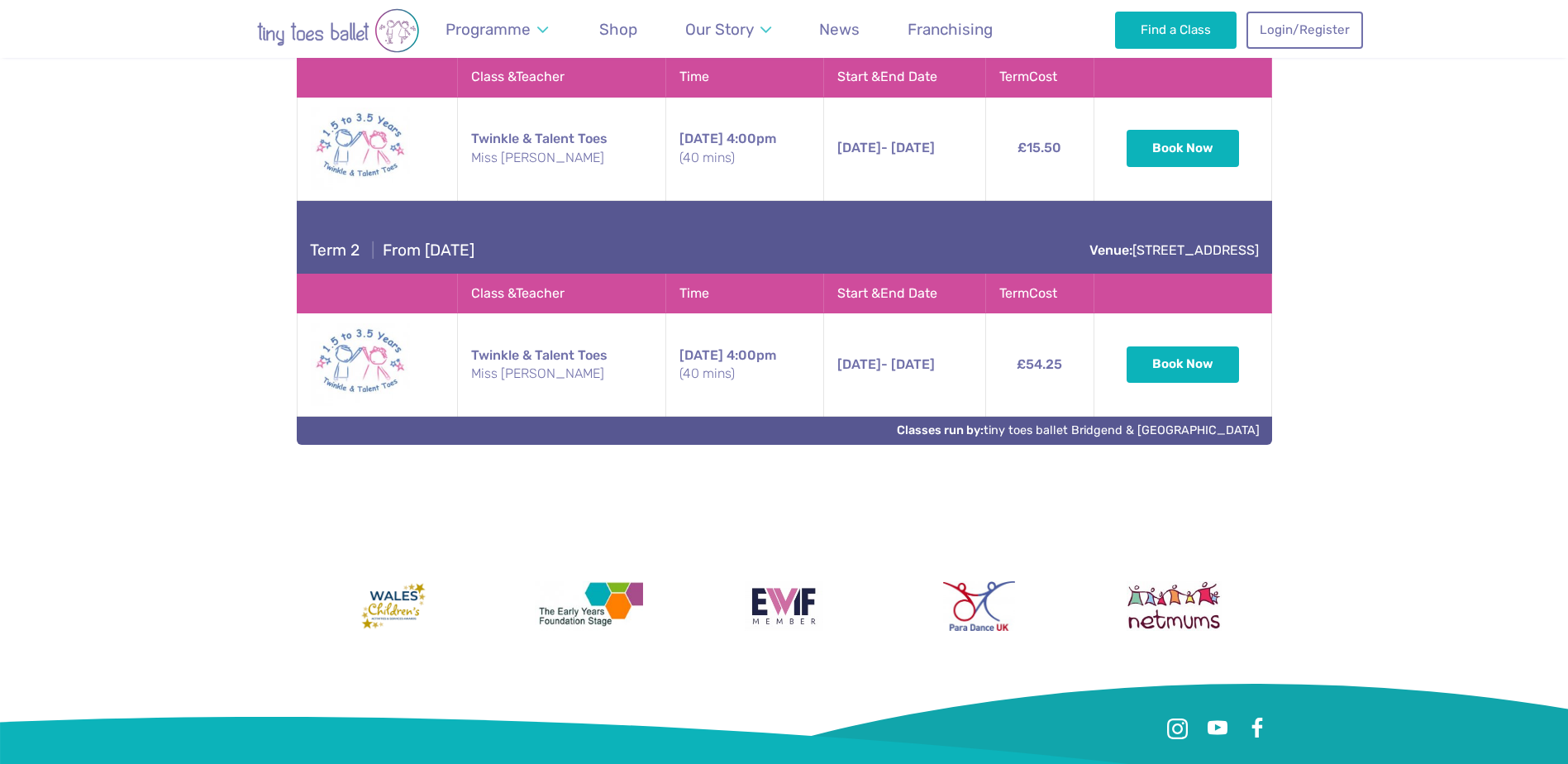
scroll to position [4949, 0]
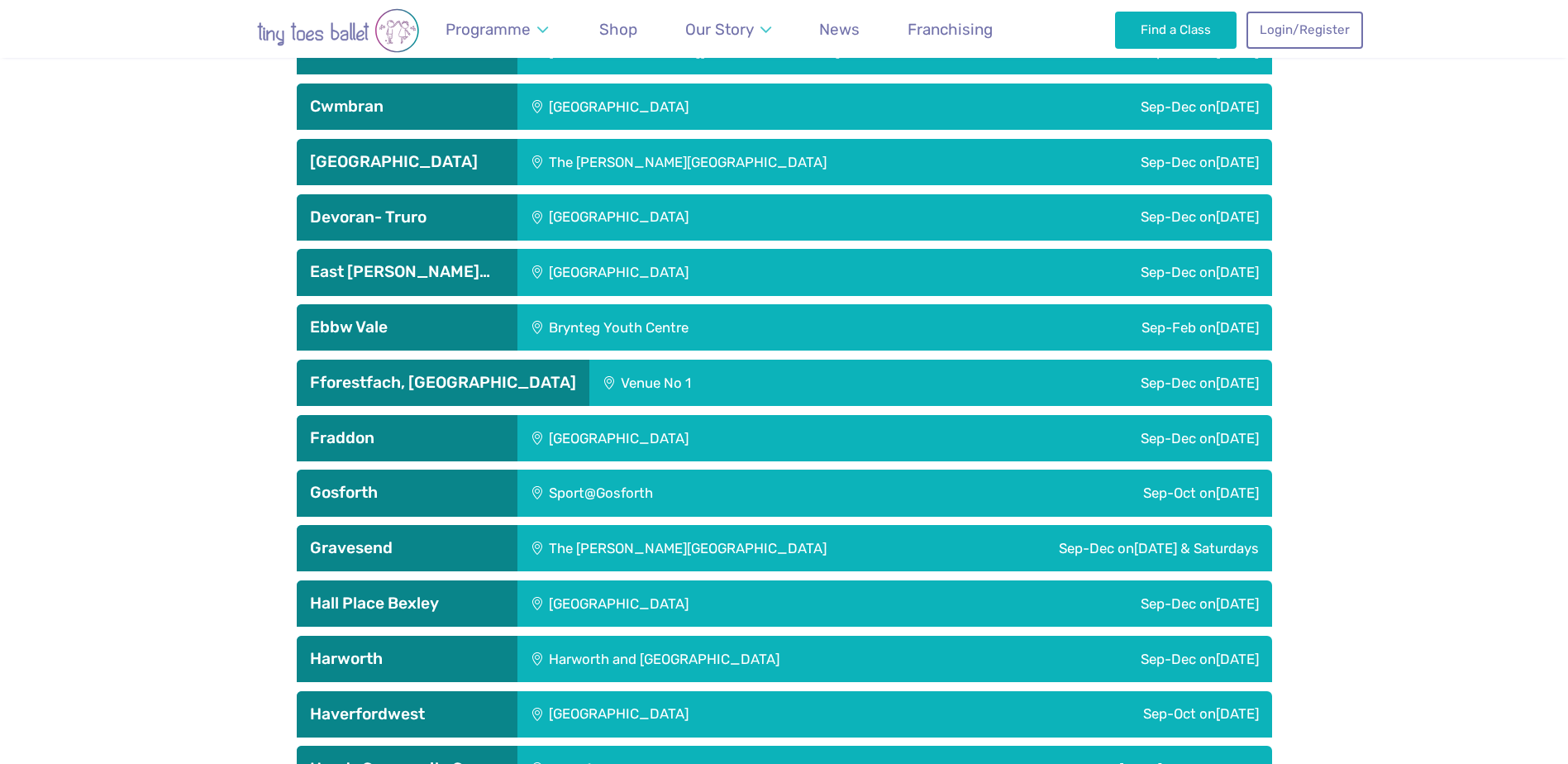
scroll to position [1973, 0]
click at [389, 327] on h3 "Ebbw Vale" at bounding box center [407, 327] width 194 height 19
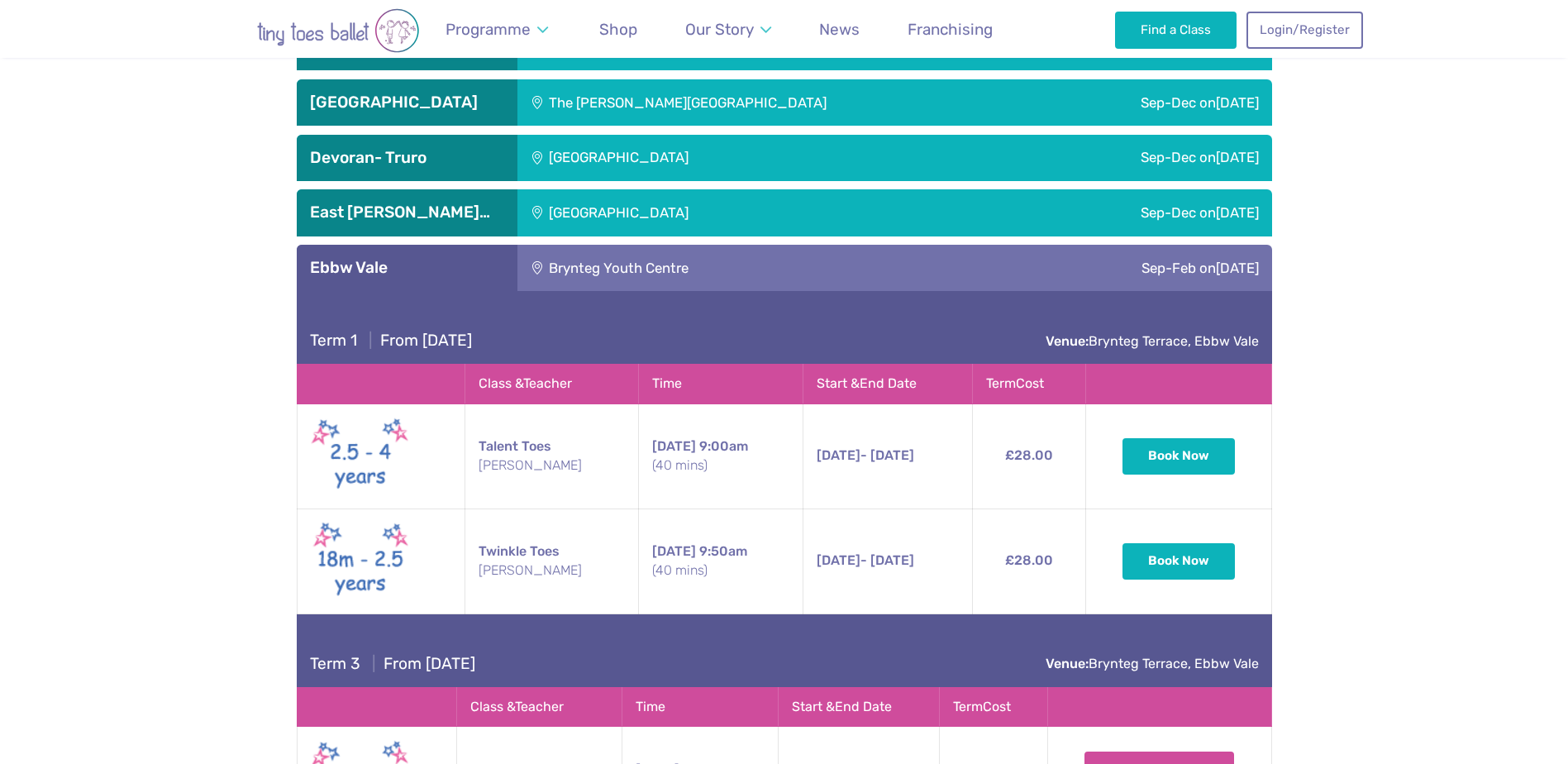
scroll to position [2055, 0]
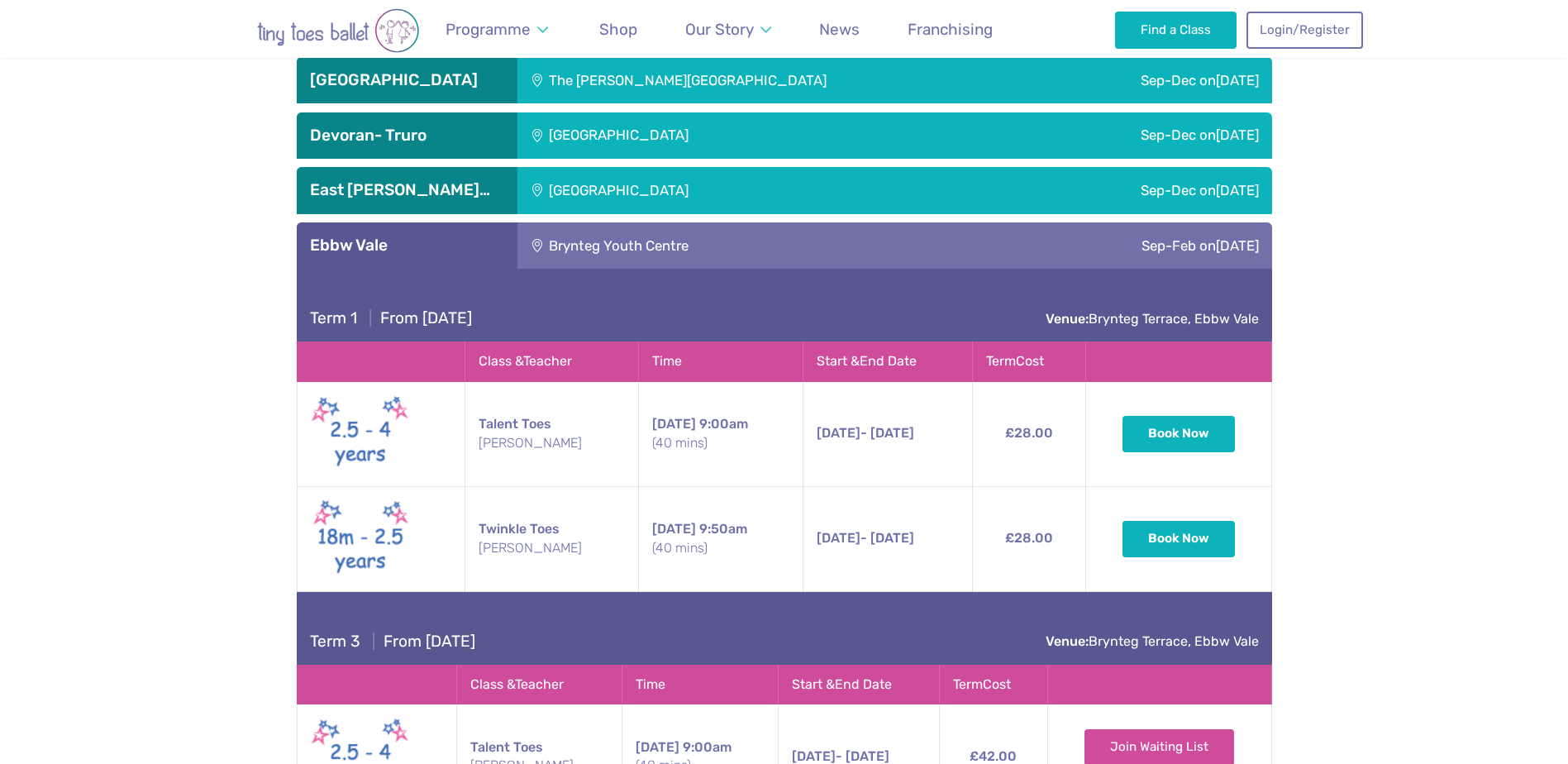
drag, startPoint x: 927, startPoint y: 440, endPoint x: 796, endPoint y: 457, distance: 132.1
click at [802, 457] on td "5th Oct - 26th Oct Sunday 5th Oct - 26th Oct 9:00am (40 mins)" at bounding box center [887, 434] width 169 height 105
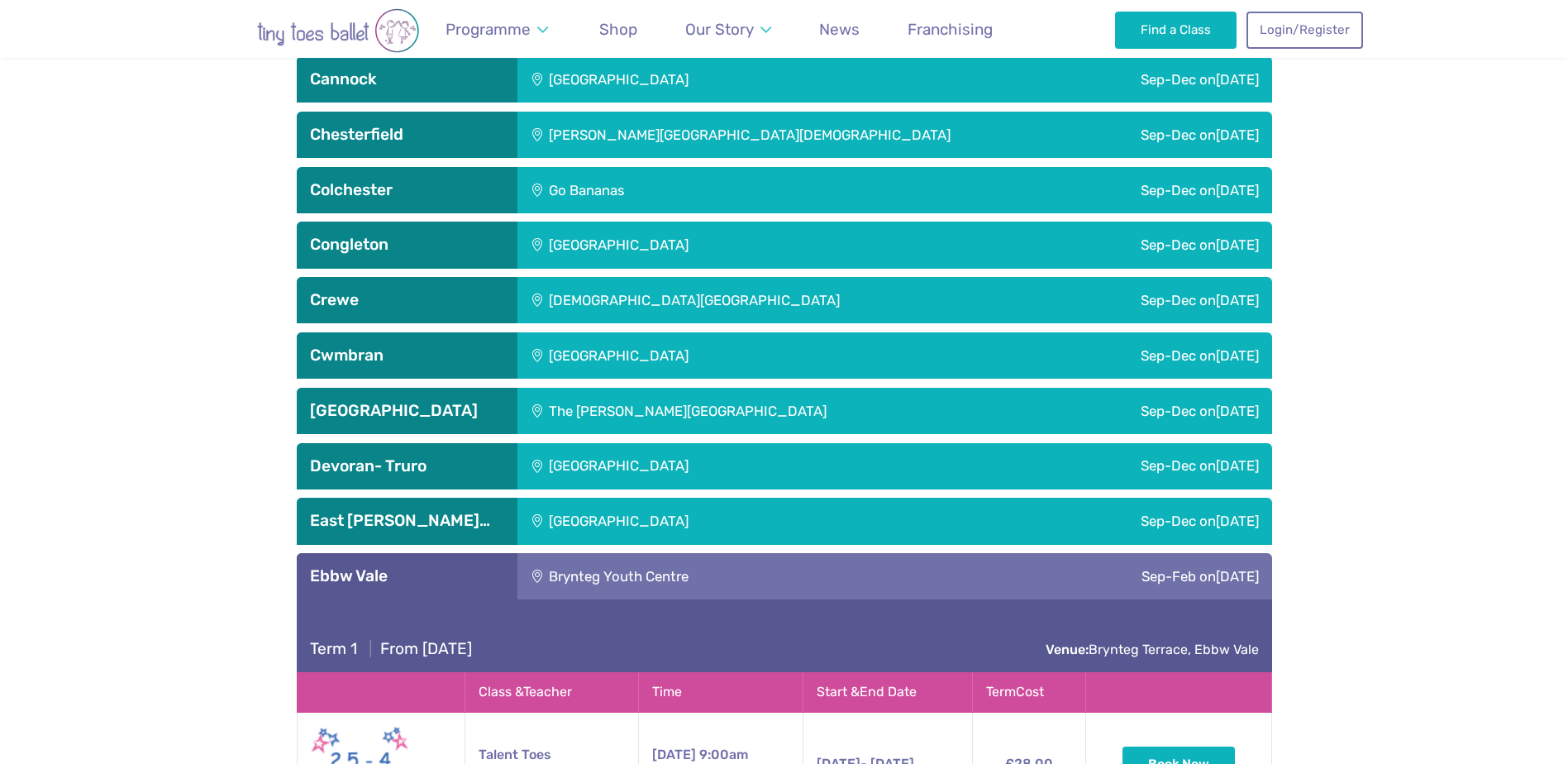
scroll to position [2221, 0]
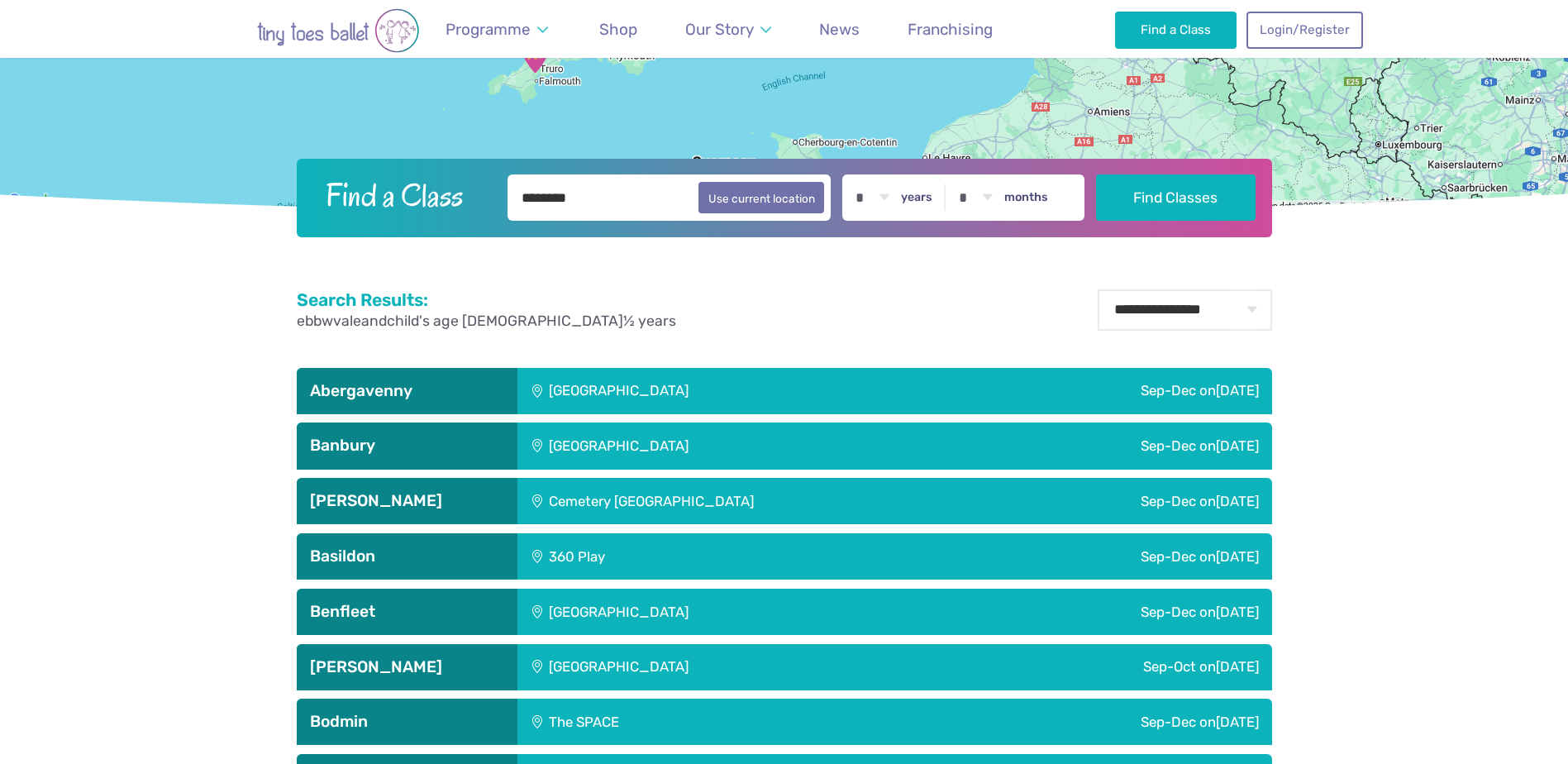
scroll to position [650, 0]
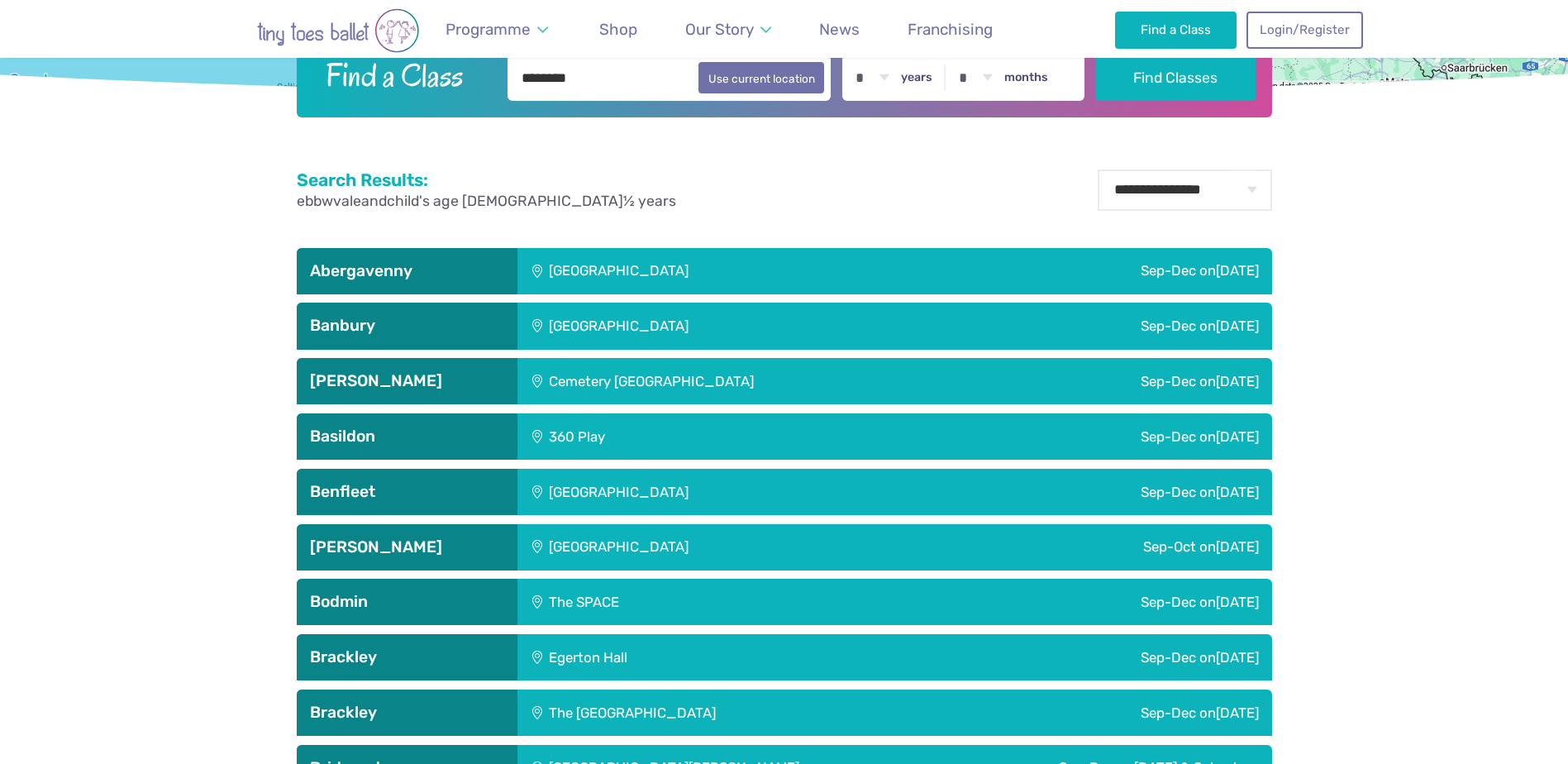
click at [384, 254] on div "Abergavenny" at bounding box center [407, 271] width 221 height 46
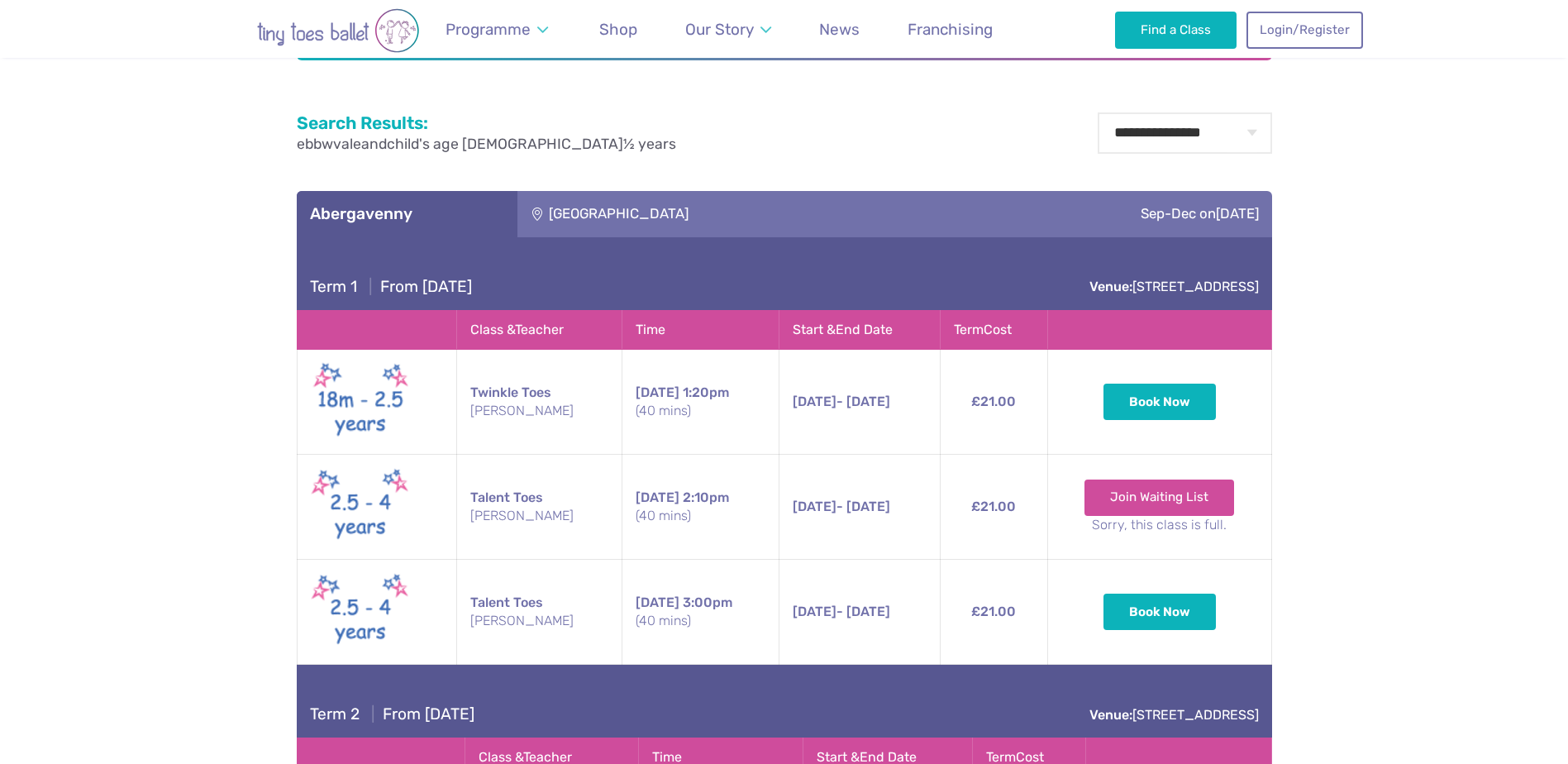
scroll to position [733, 0]
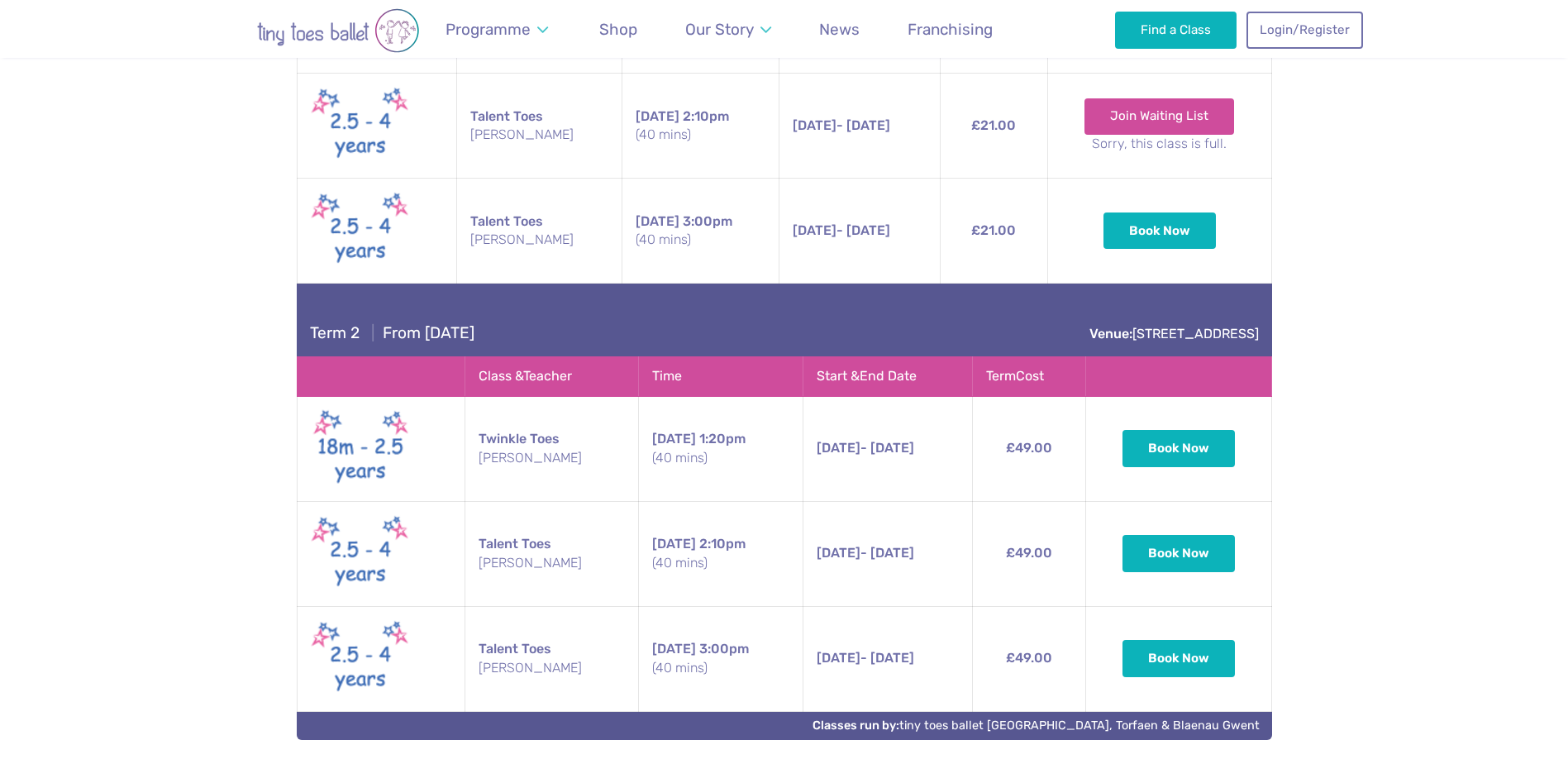
scroll to position [1064, 0]
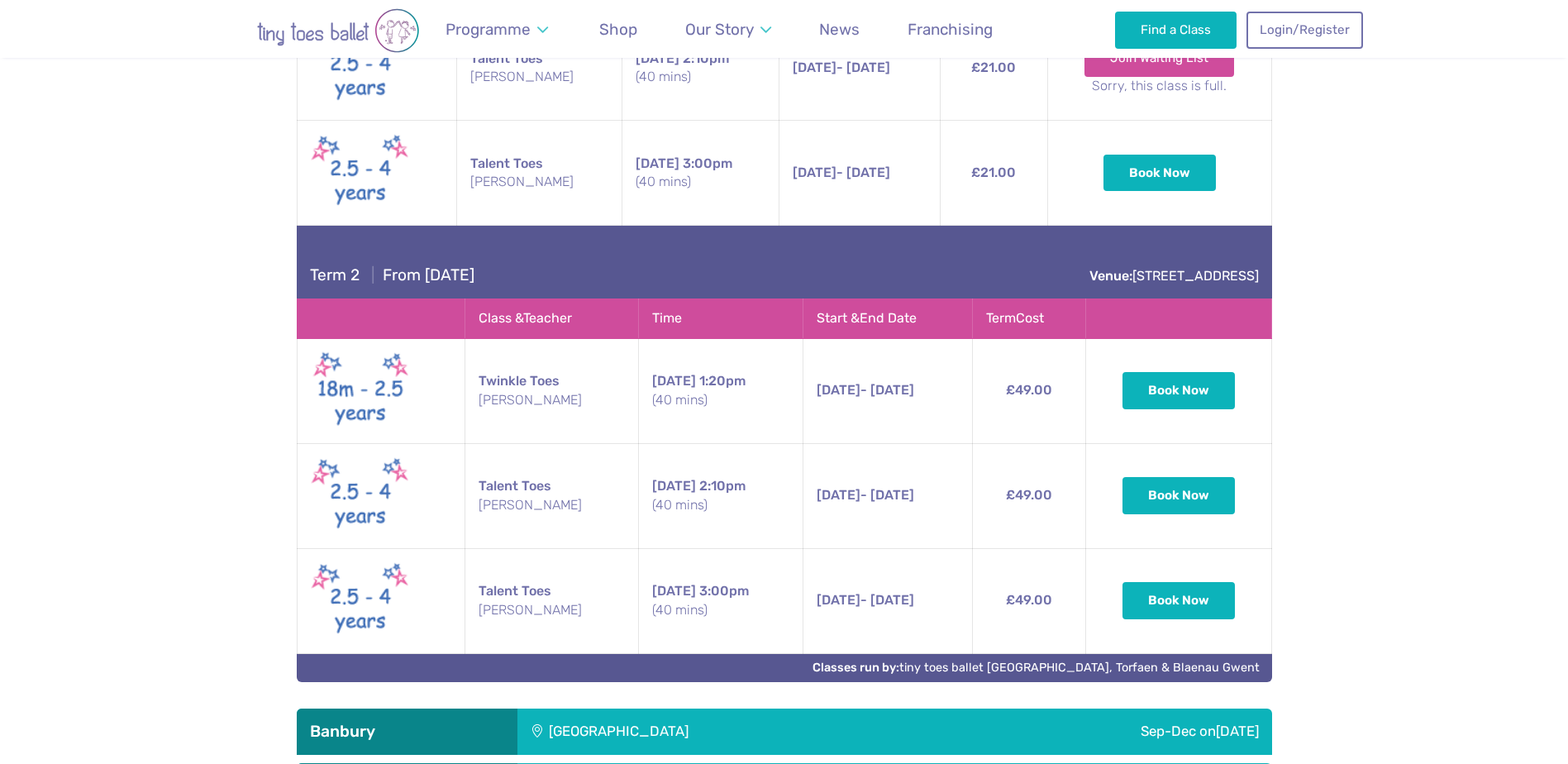
click at [816, 396] on span "[DATE]" at bounding box center [838, 389] width 43 height 16
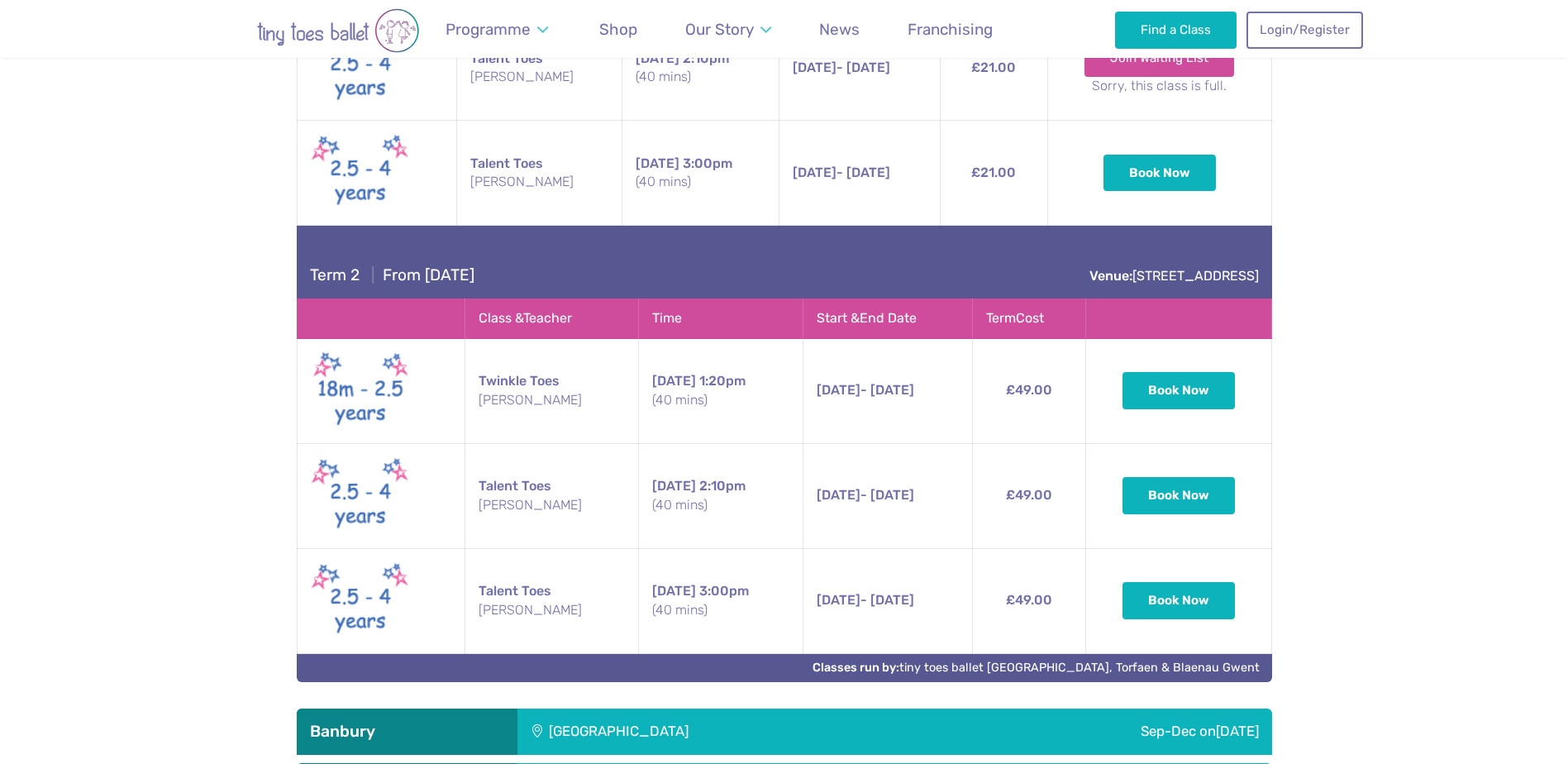
click at [1154, 382] on button "Book Now" at bounding box center [1179, 389] width 113 height 36
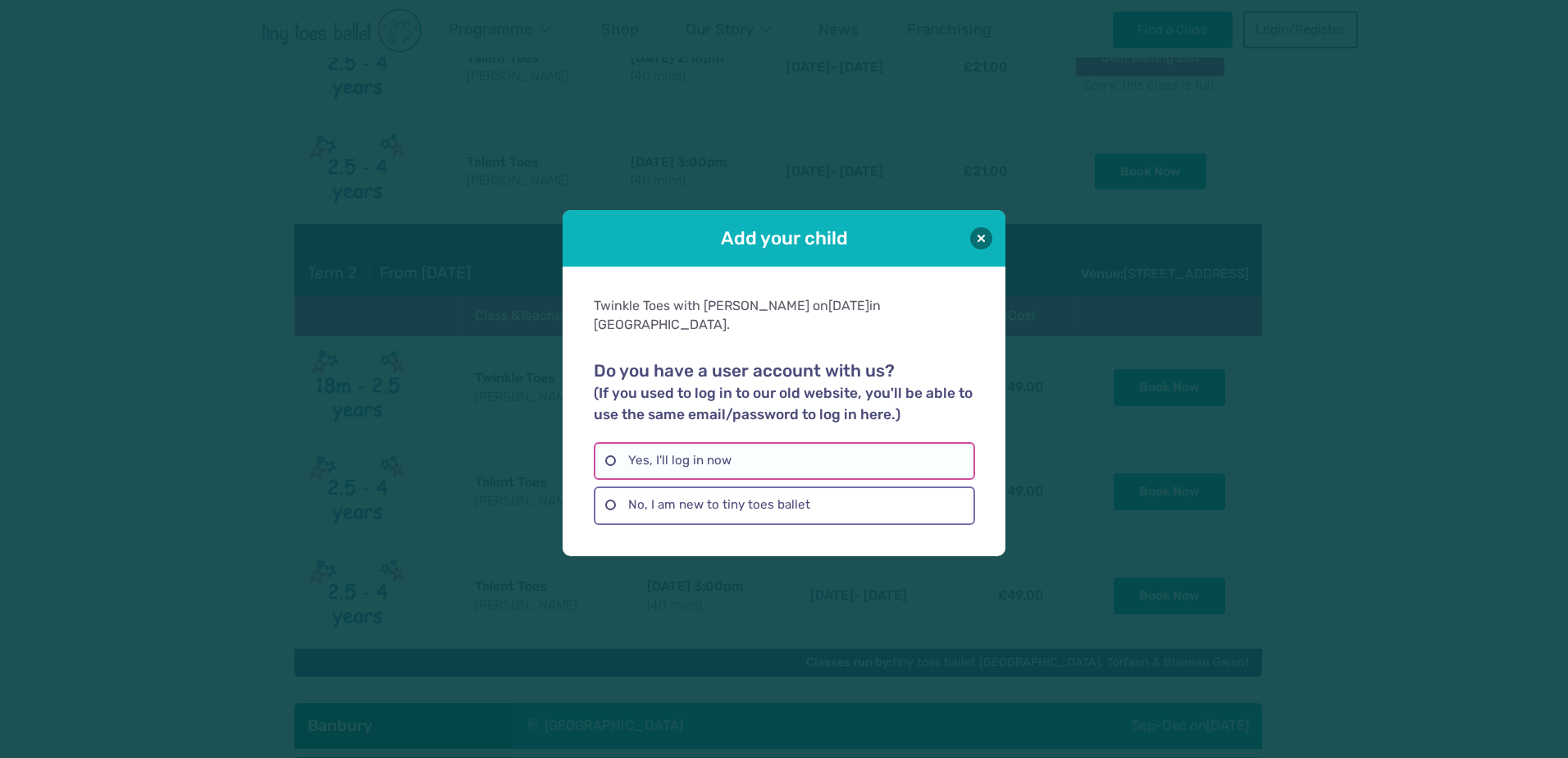
click at [685, 451] on label "Yes, I'll log in now" at bounding box center [784, 461] width 381 height 38
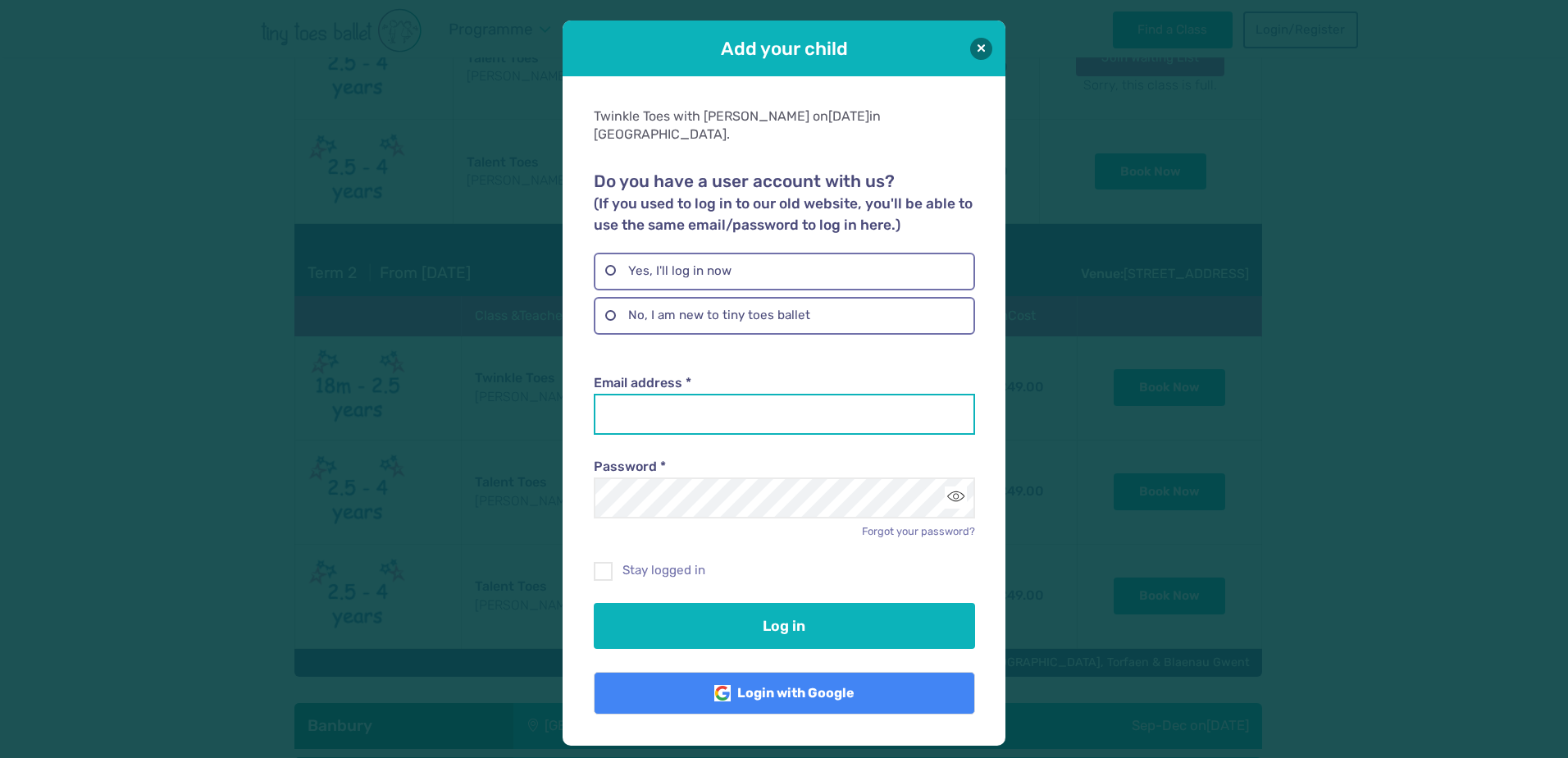
click at [710, 394] on input "Email address *" at bounding box center [784, 414] width 381 height 41
type input "**********"
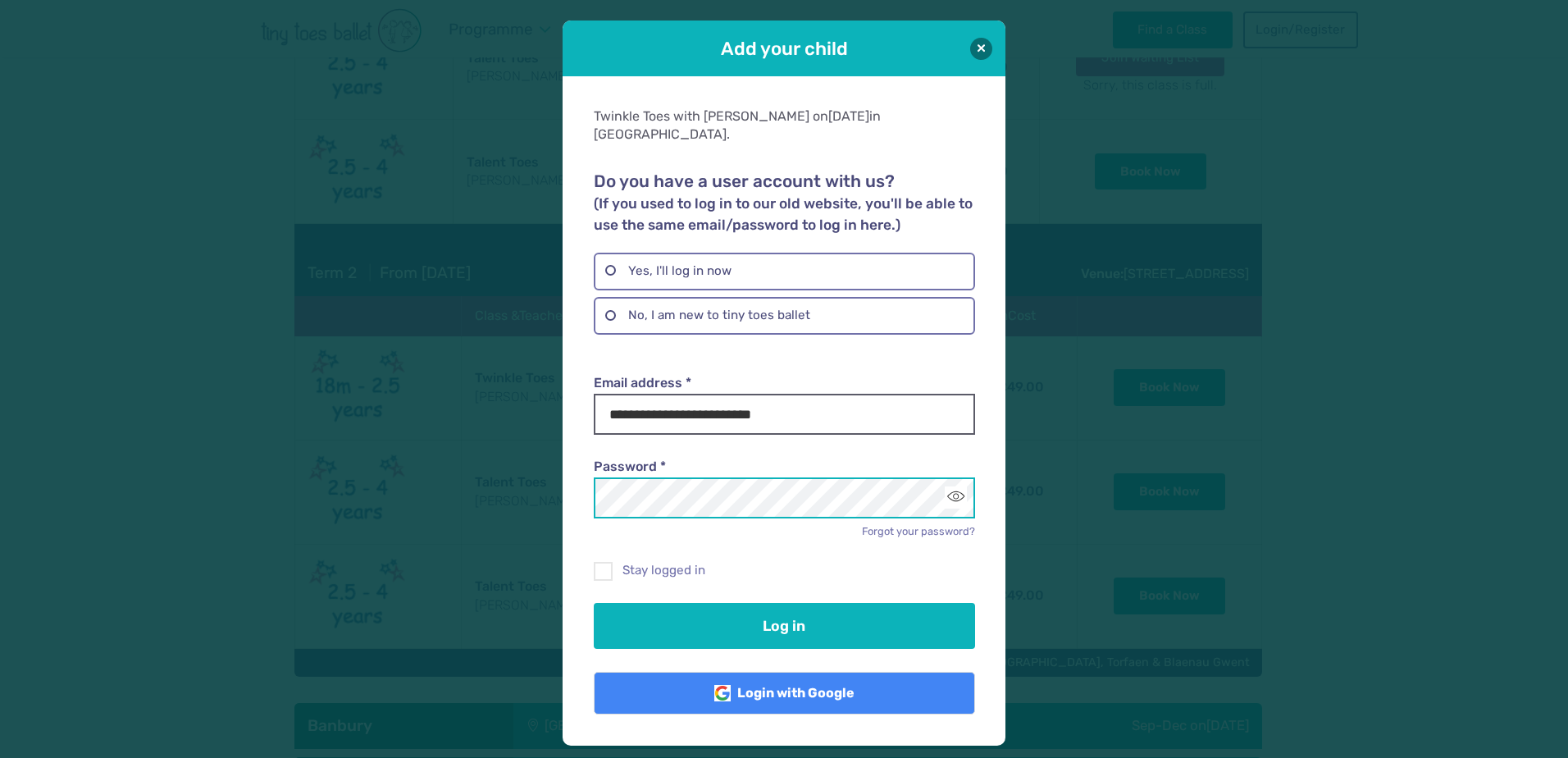
click at [594, 603] on button "Log in" at bounding box center [784, 626] width 381 height 46
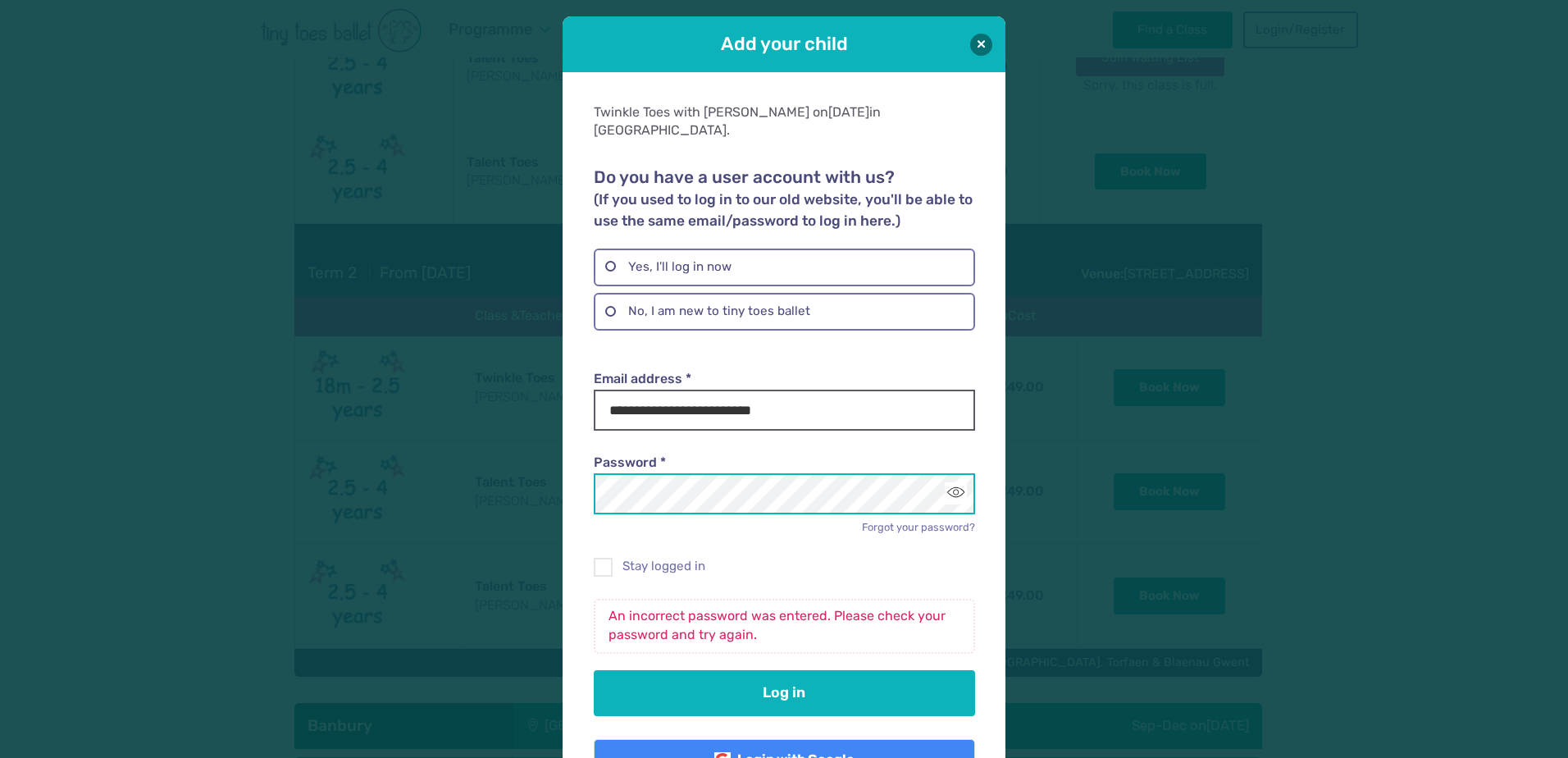
click at [594, 670] on button "Log in" at bounding box center [784, 693] width 381 height 46
click at [948, 483] on button "Toggle password visibility" at bounding box center [956, 494] width 22 height 22
click at [594, 670] on button "Log in" at bounding box center [784, 693] width 381 height 46
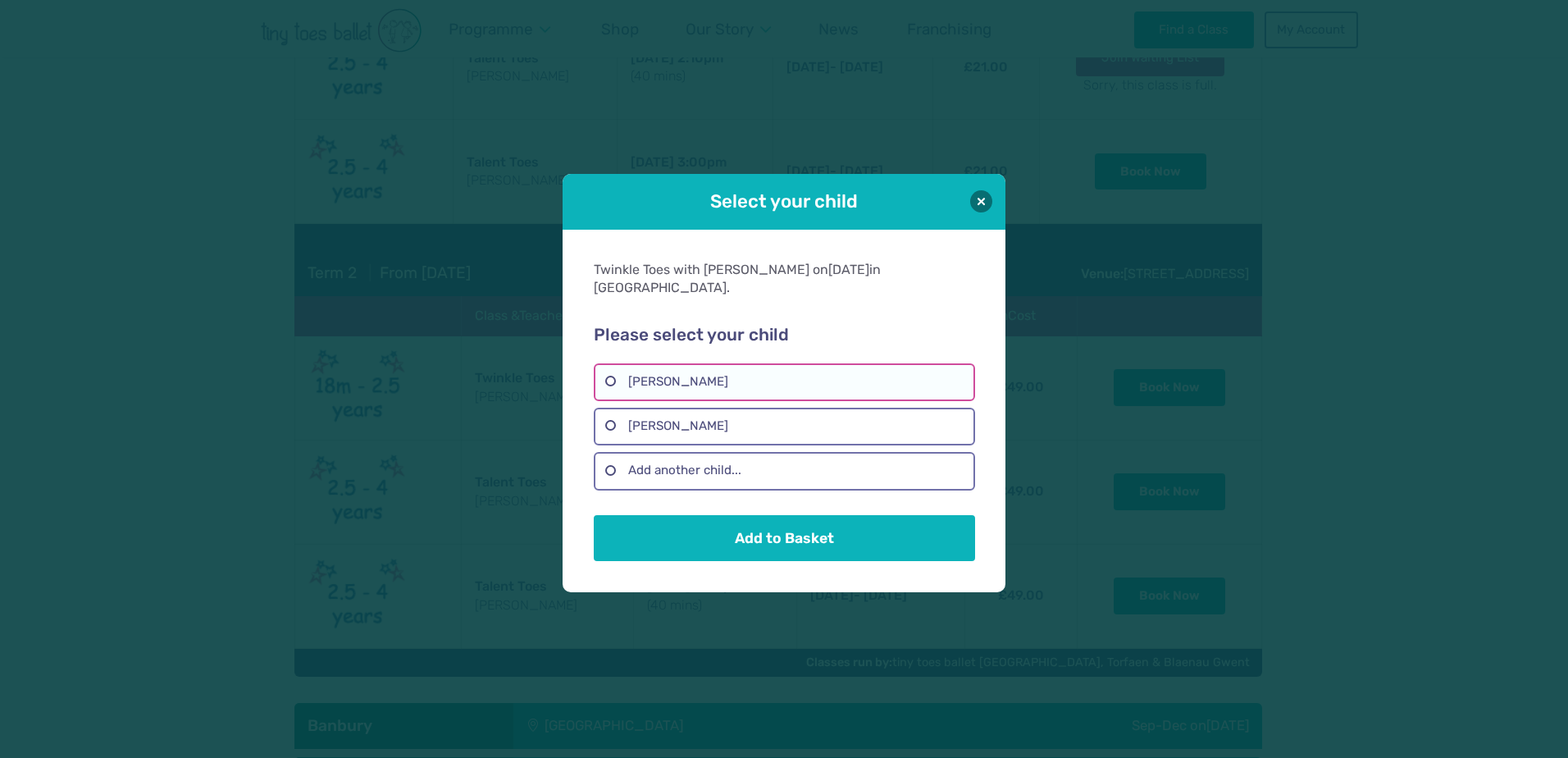
click at [707, 369] on label "[PERSON_NAME]" at bounding box center [784, 382] width 381 height 38
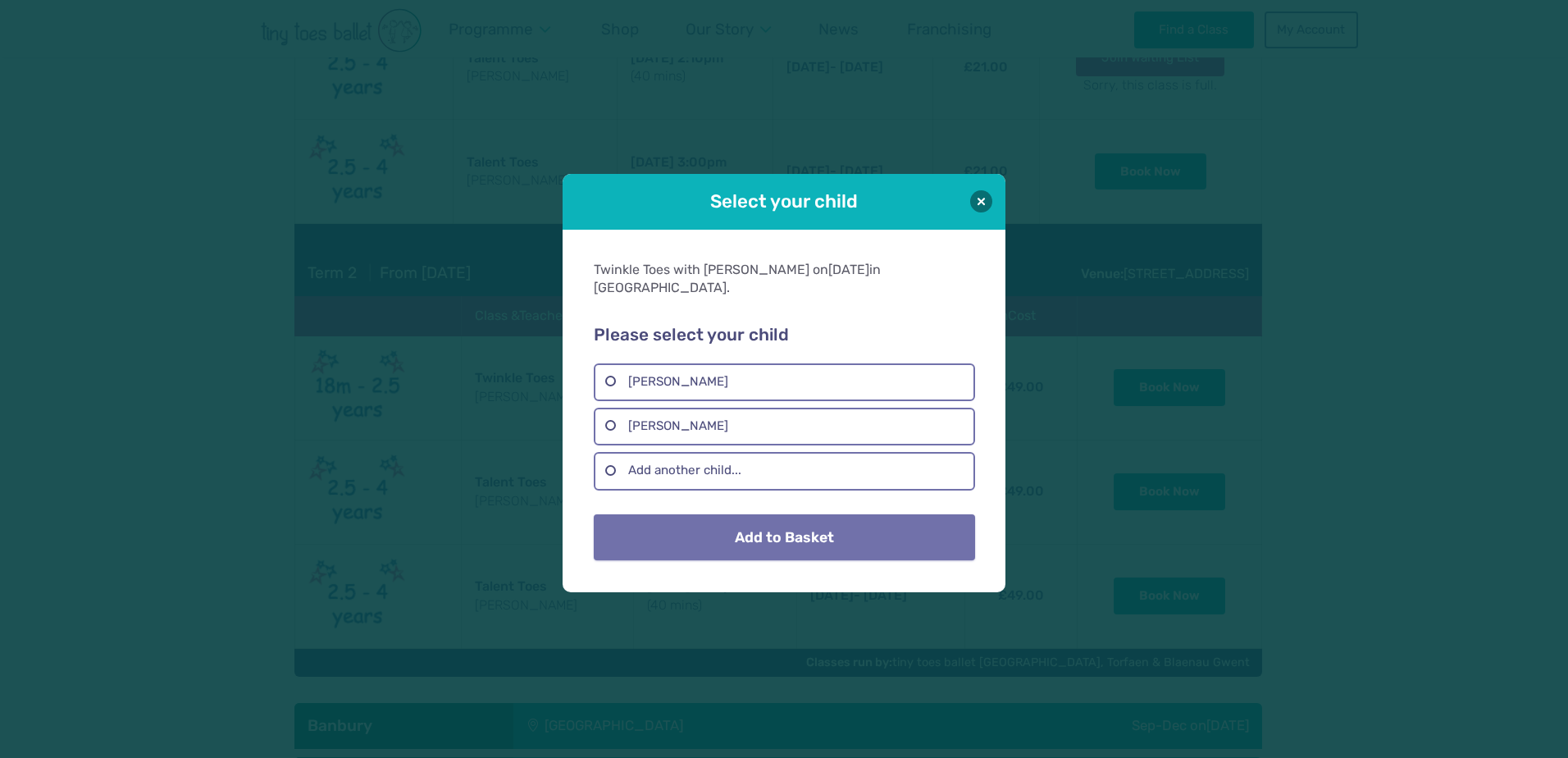
click at [737, 532] on button "Add to Basket" at bounding box center [784, 538] width 381 height 46
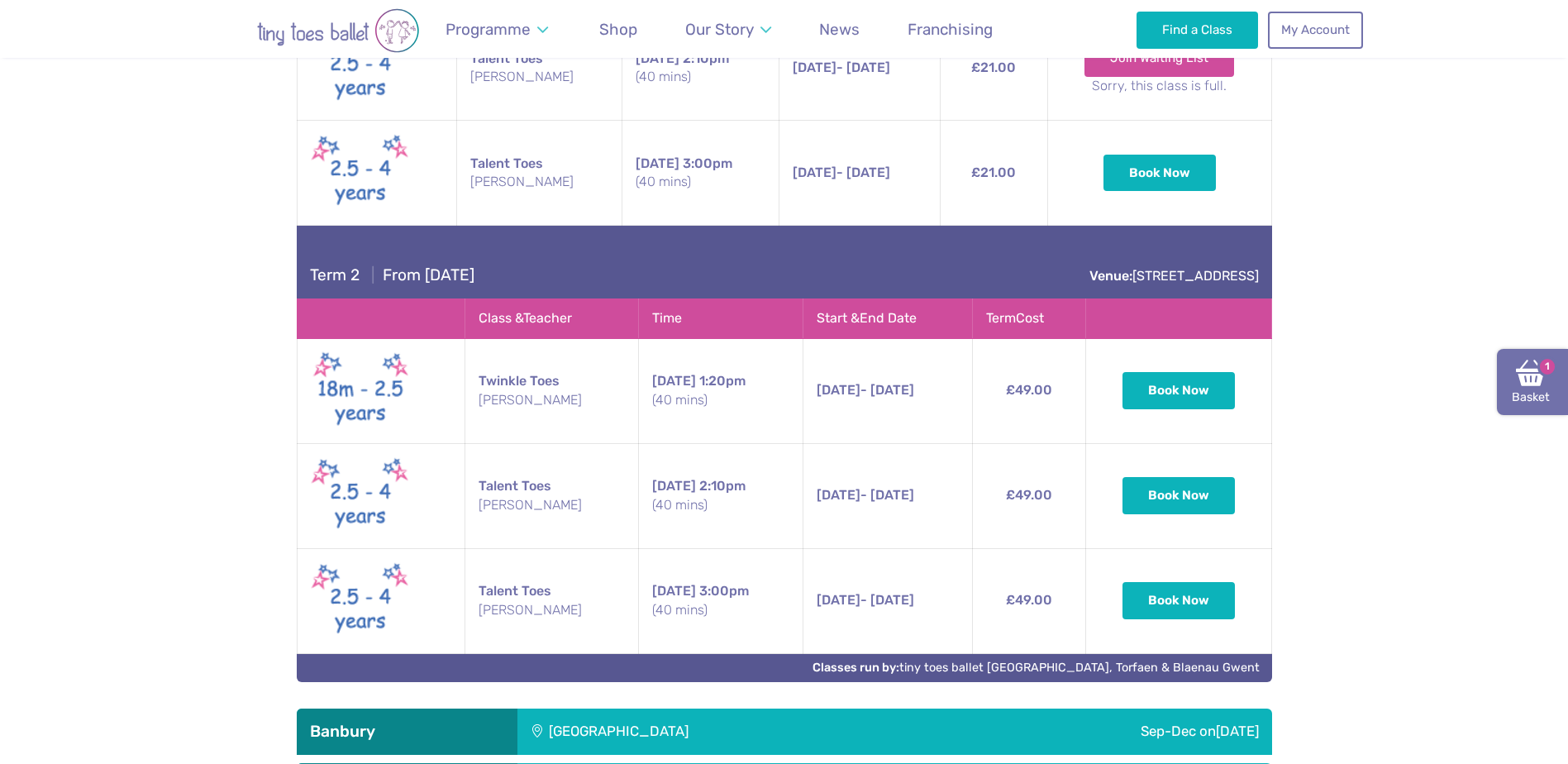
click at [1502, 364] on link "Basket 1" at bounding box center [1532, 382] width 71 height 67
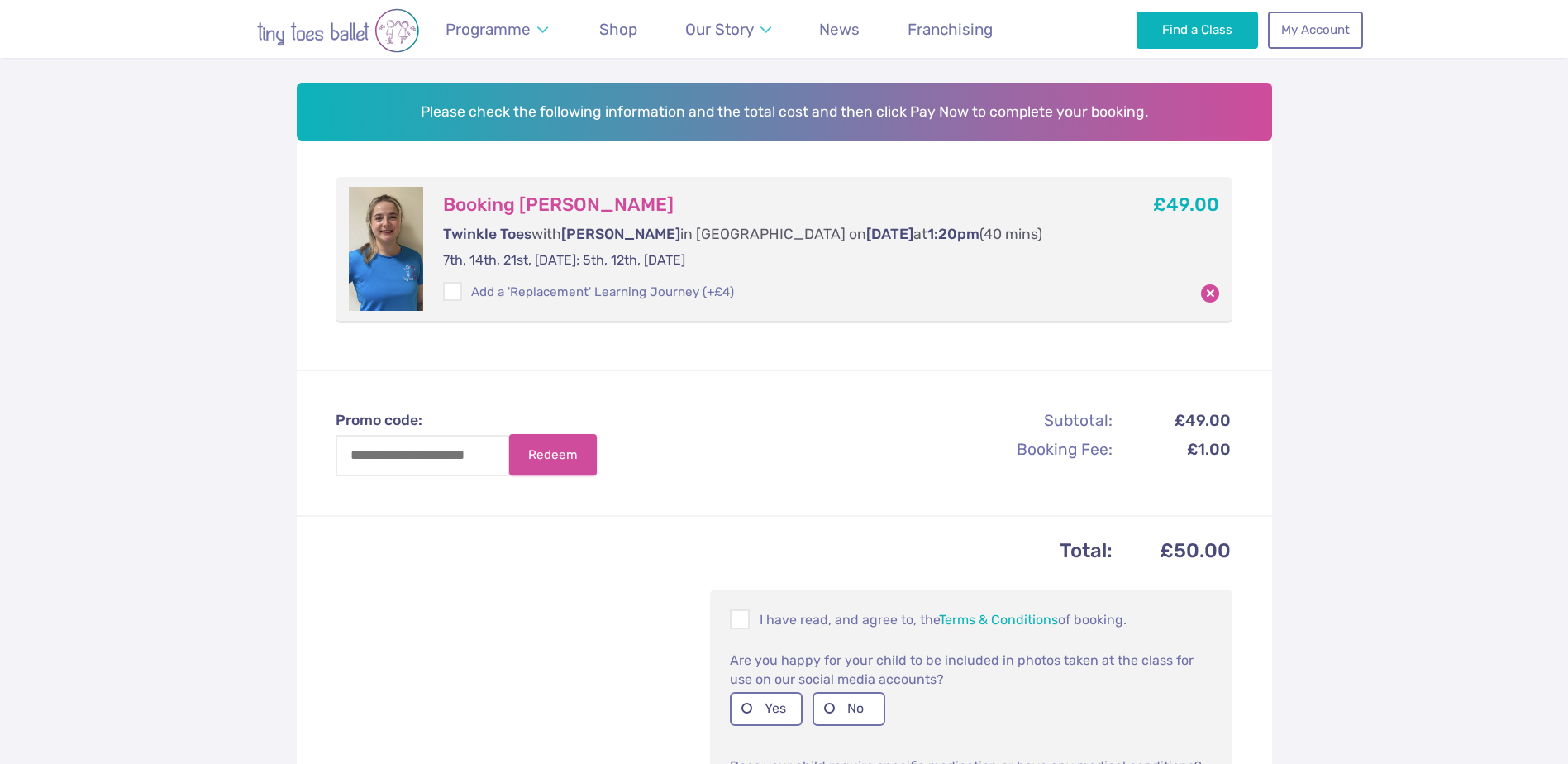
scroll to position [248, 0]
click at [551, 561] on th "Total:" at bounding box center [726, 550] width 777 height 34
click at [496, 403] on form "Promo code: Redeem" at bounding box center [455, 442] width 316 height 144
click at [632, 346] on div "Please check the following information and the total cost and then click Pay No…" at bounding box center [784, 521] width 975 height 878
click at [650, 258] on p "7th, 14th, 21st, 28th November; 5th, 12th, 19th December 2025" at bounding box center [768, 260] width 651 height 18
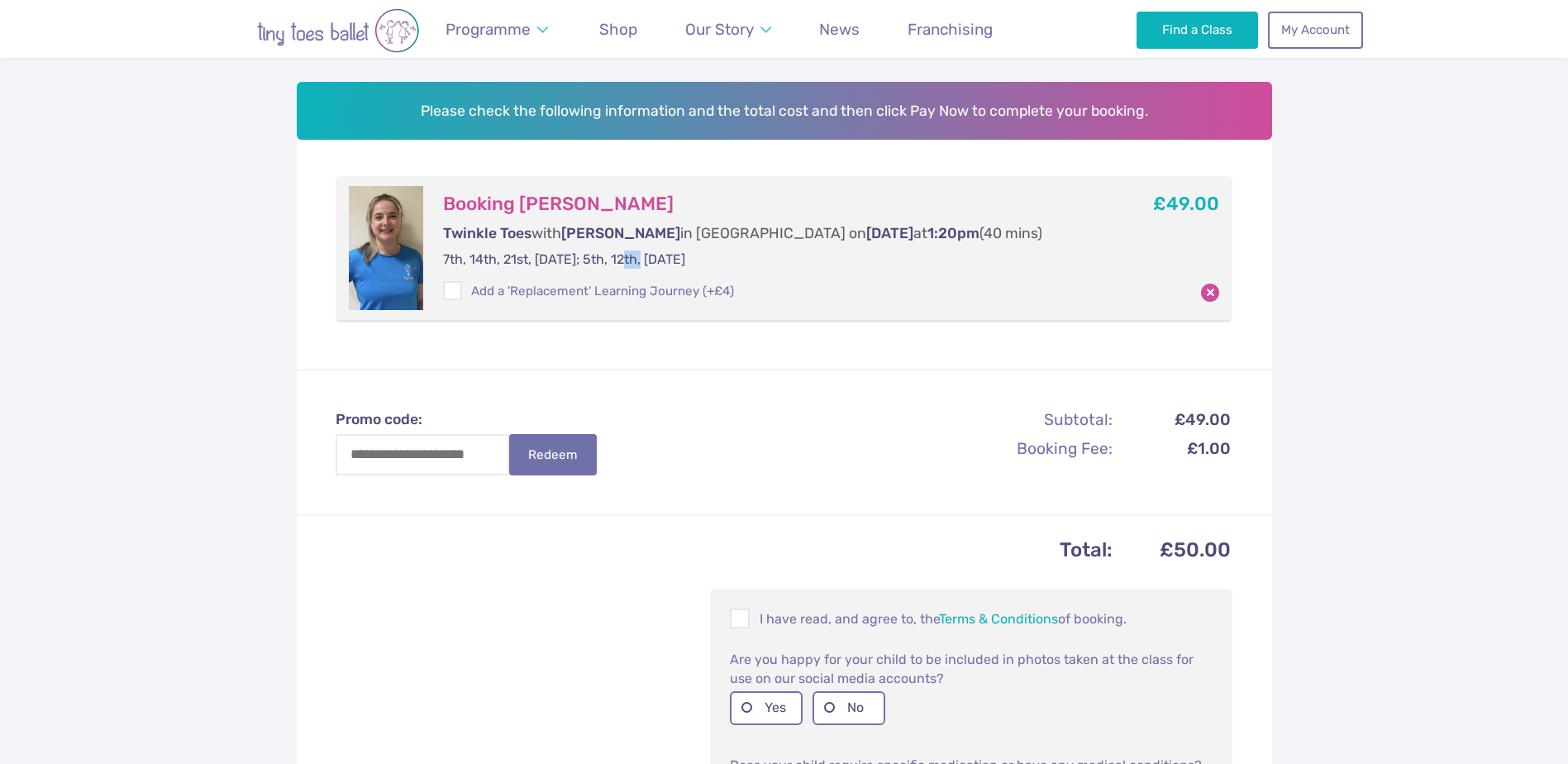
click at [649, 257] on p "7th, 14th, 21st, [DATE]; 5th, 12th, [DATE]" at bounding box center [768, 260] width 651 height 18
drag, startPoint x: 649, startPoint y: 257, endPoint x: 689, endPoint y: 362, distance: 112.4
click at [689, 362] on div "Please check the following information and the total cost and then click Pay No…" at bounding box center [784, 521] width 975 height 878
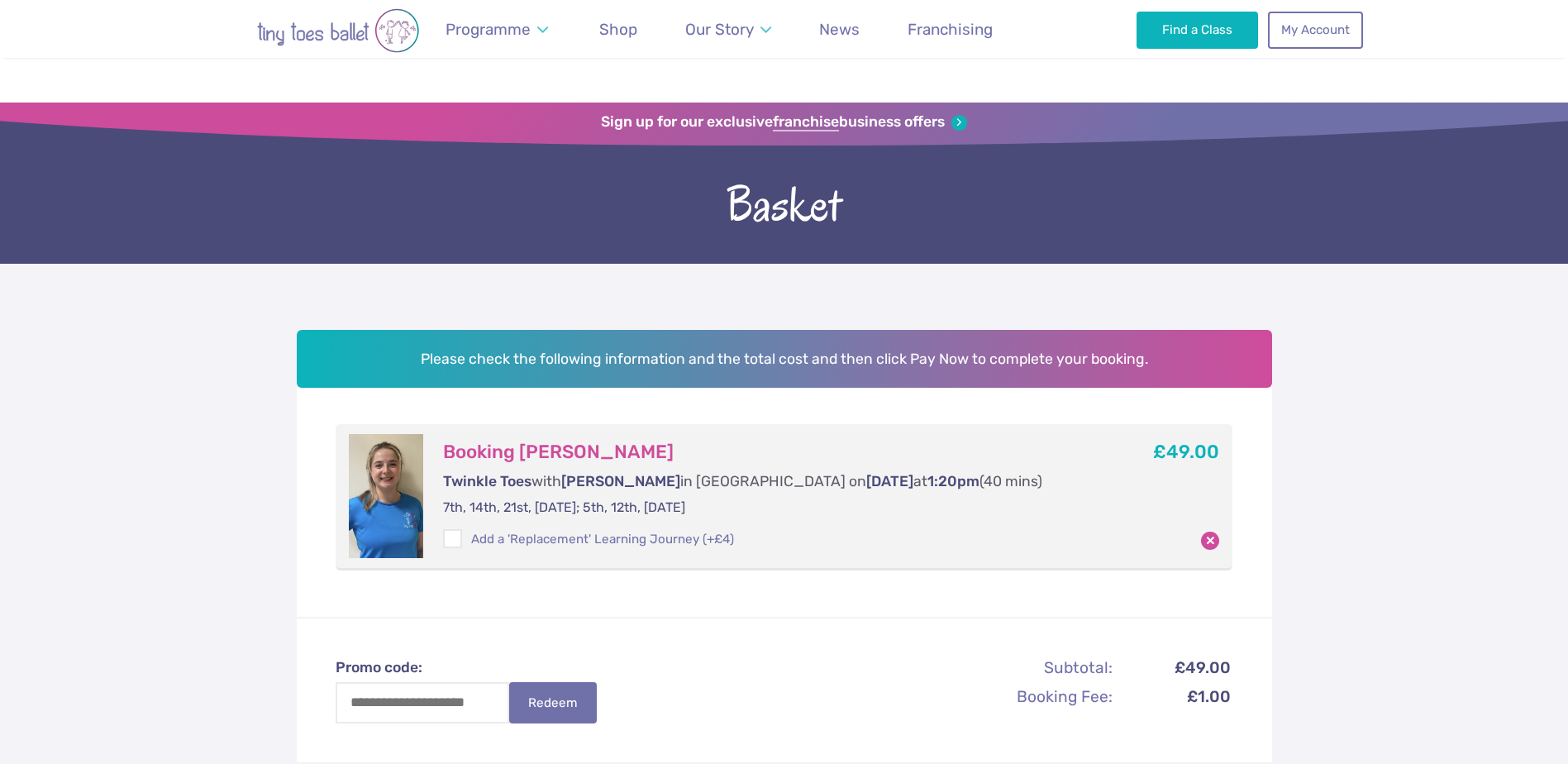
scroll to position [248, 0]
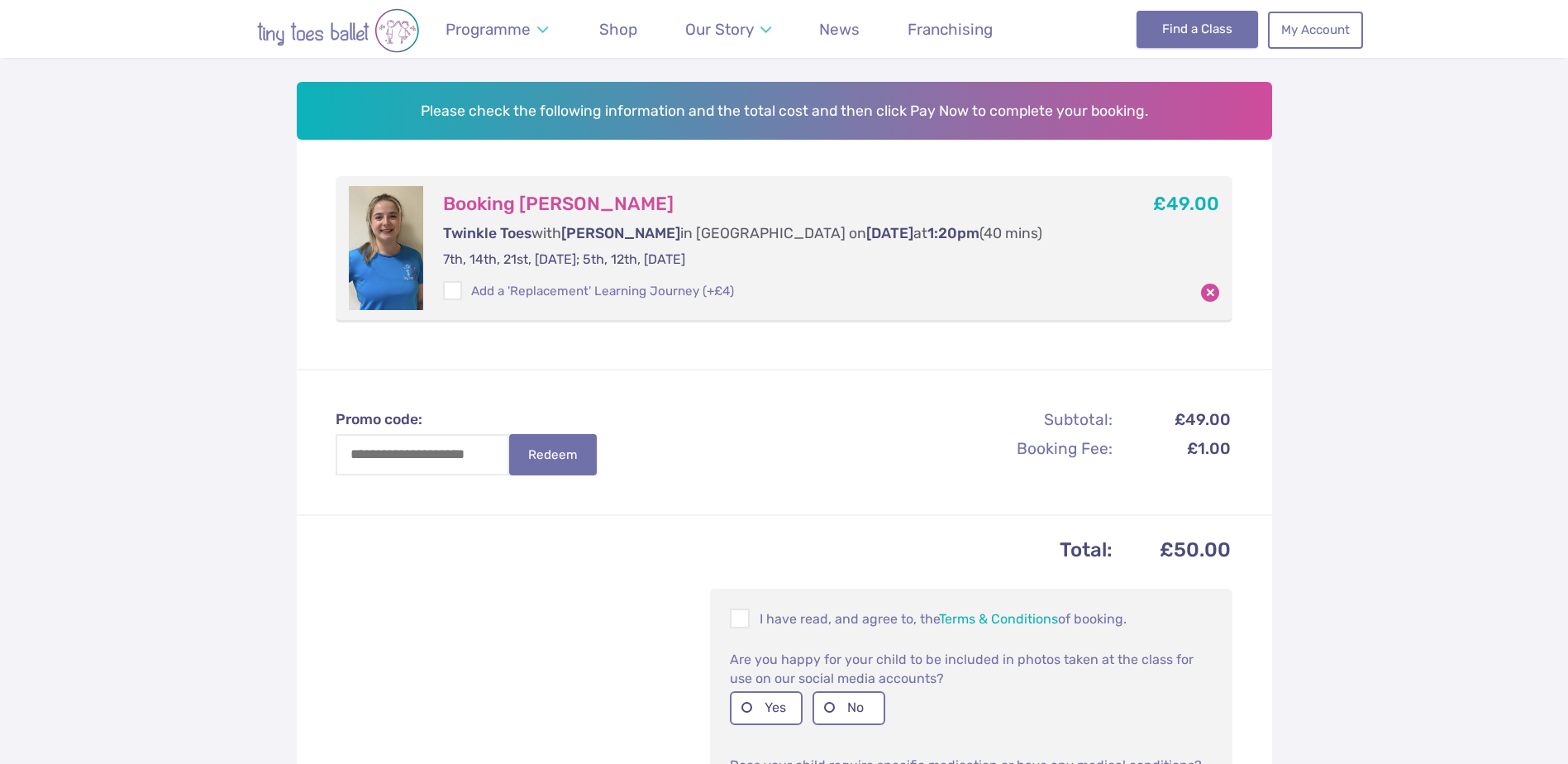
click at [1207, 31] on link "Find a Class" at bounding box center [1196, 29] width 121 height 36
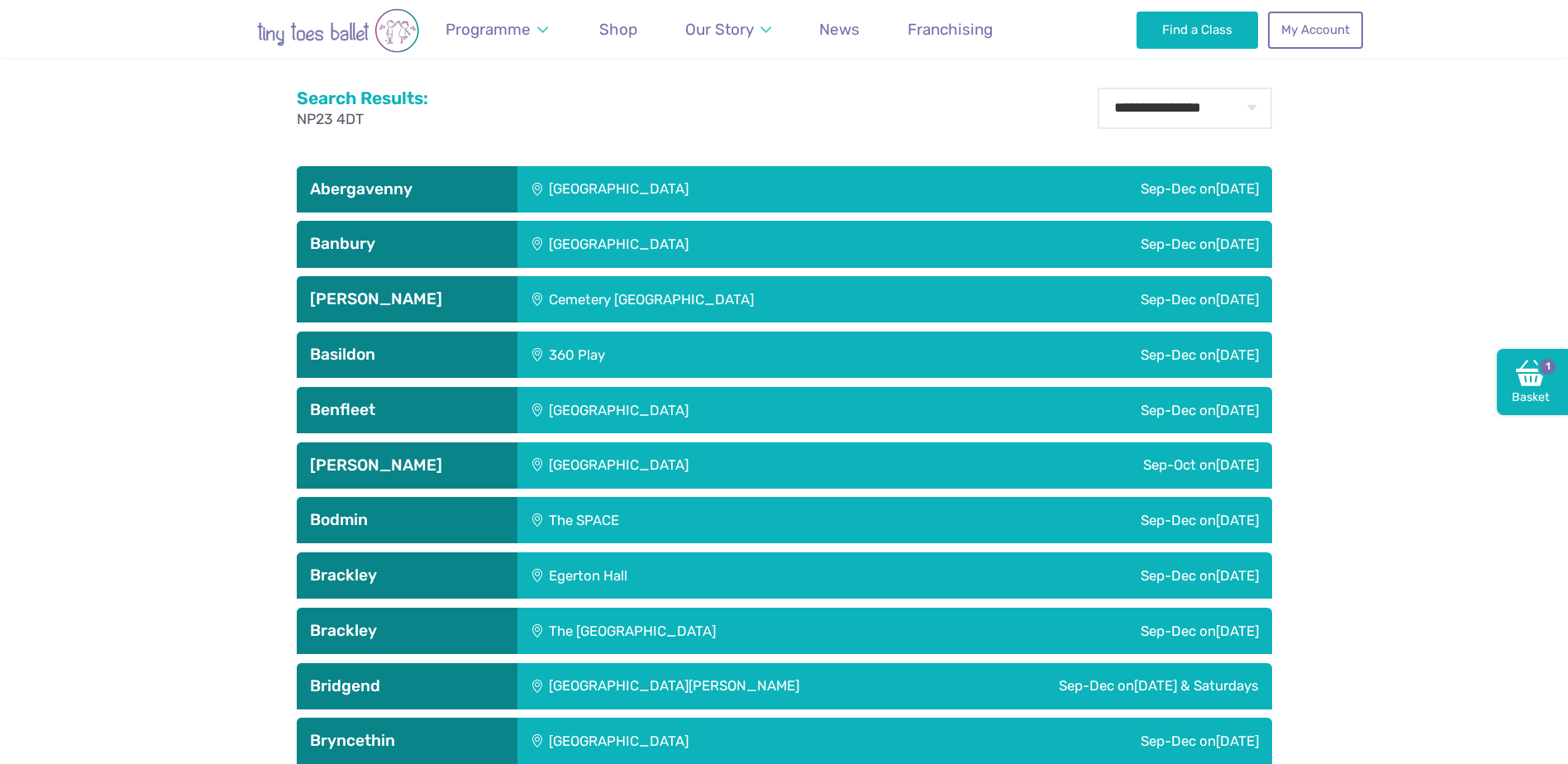
scroll to position [745, 0]
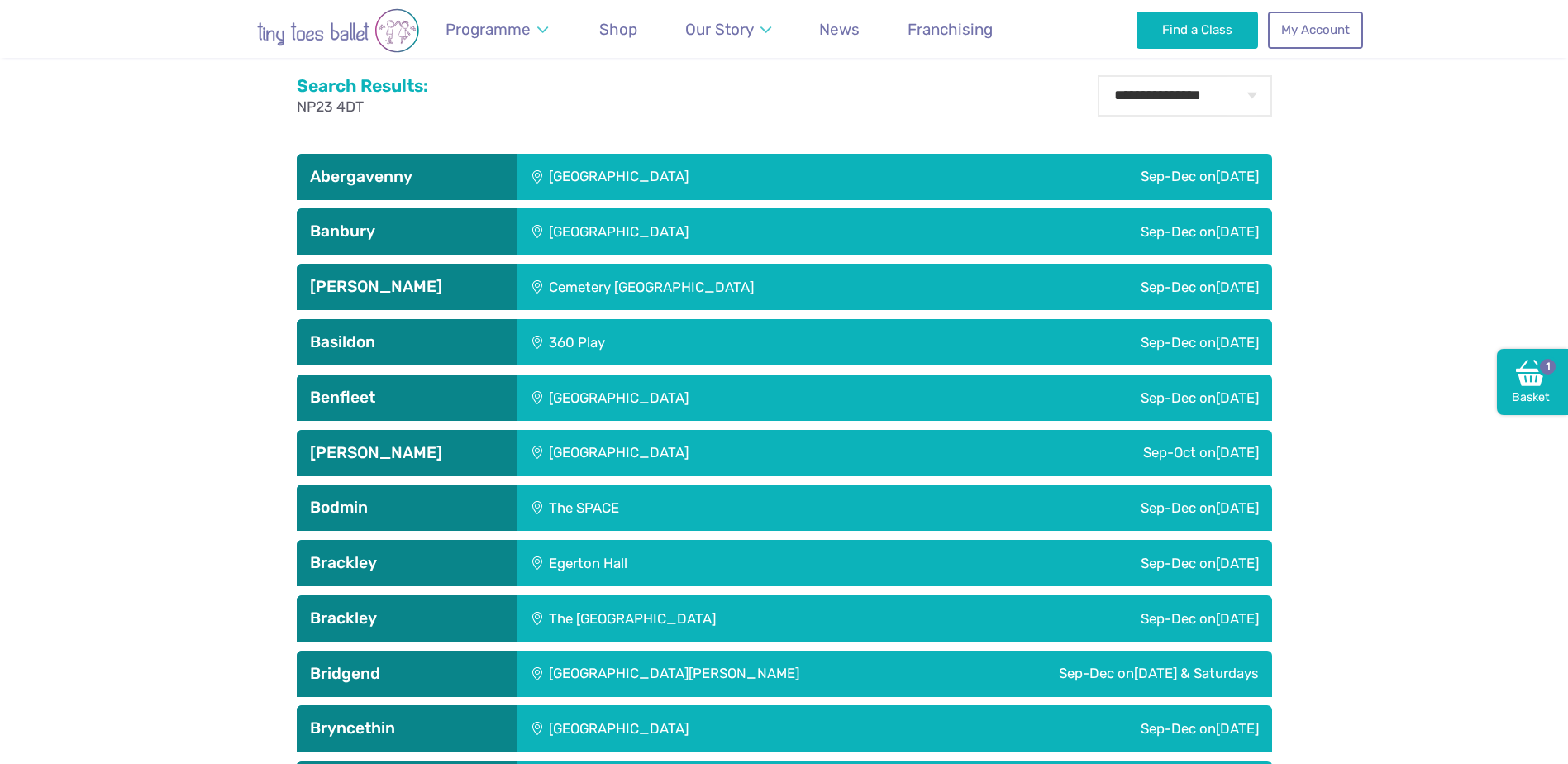
click at [638, 169] on div "[GEOGRAPHIC_DATA]" at bounding box center [729, 177] width 423 height 46
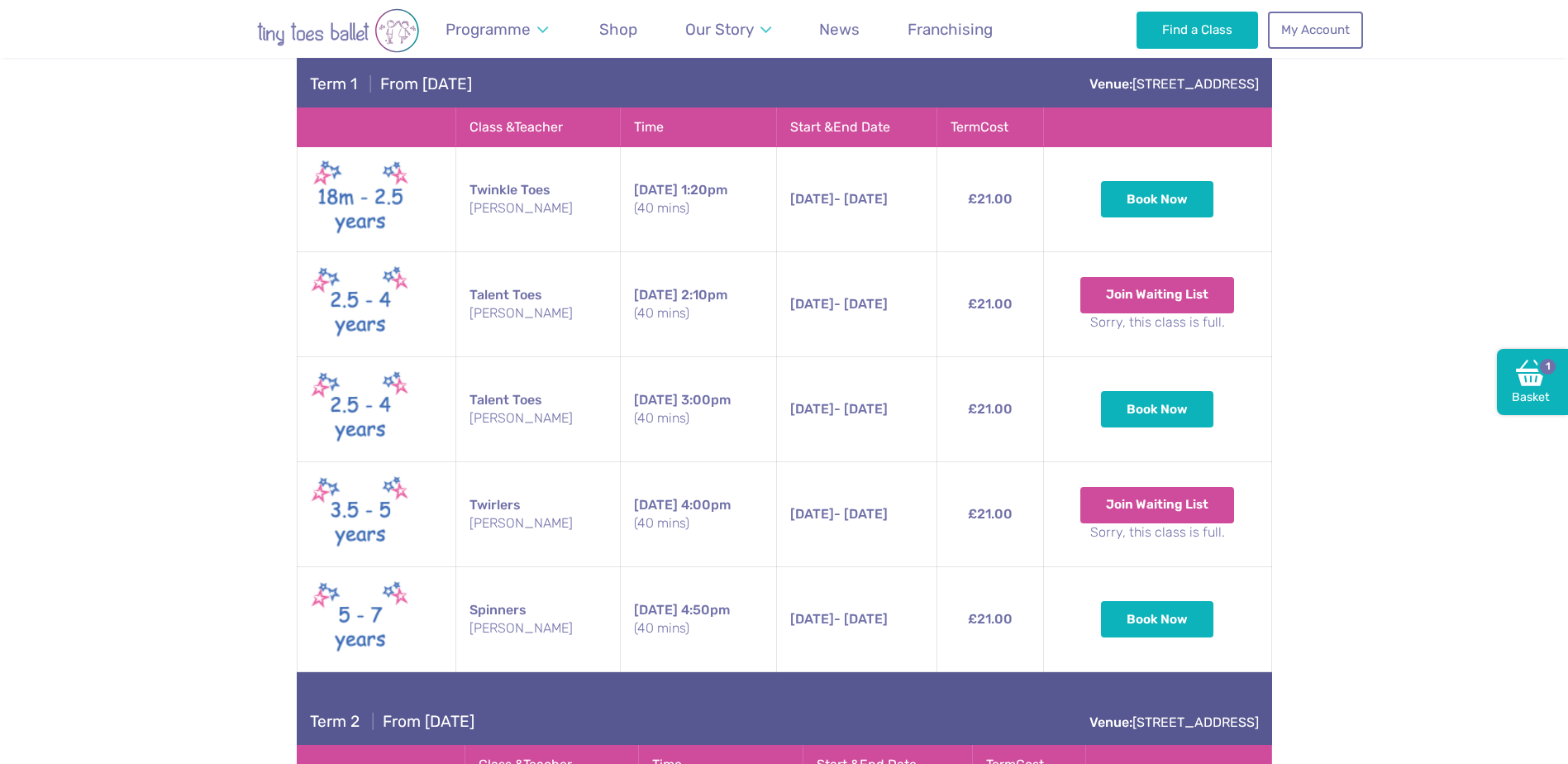
scroll to position [827, 0]
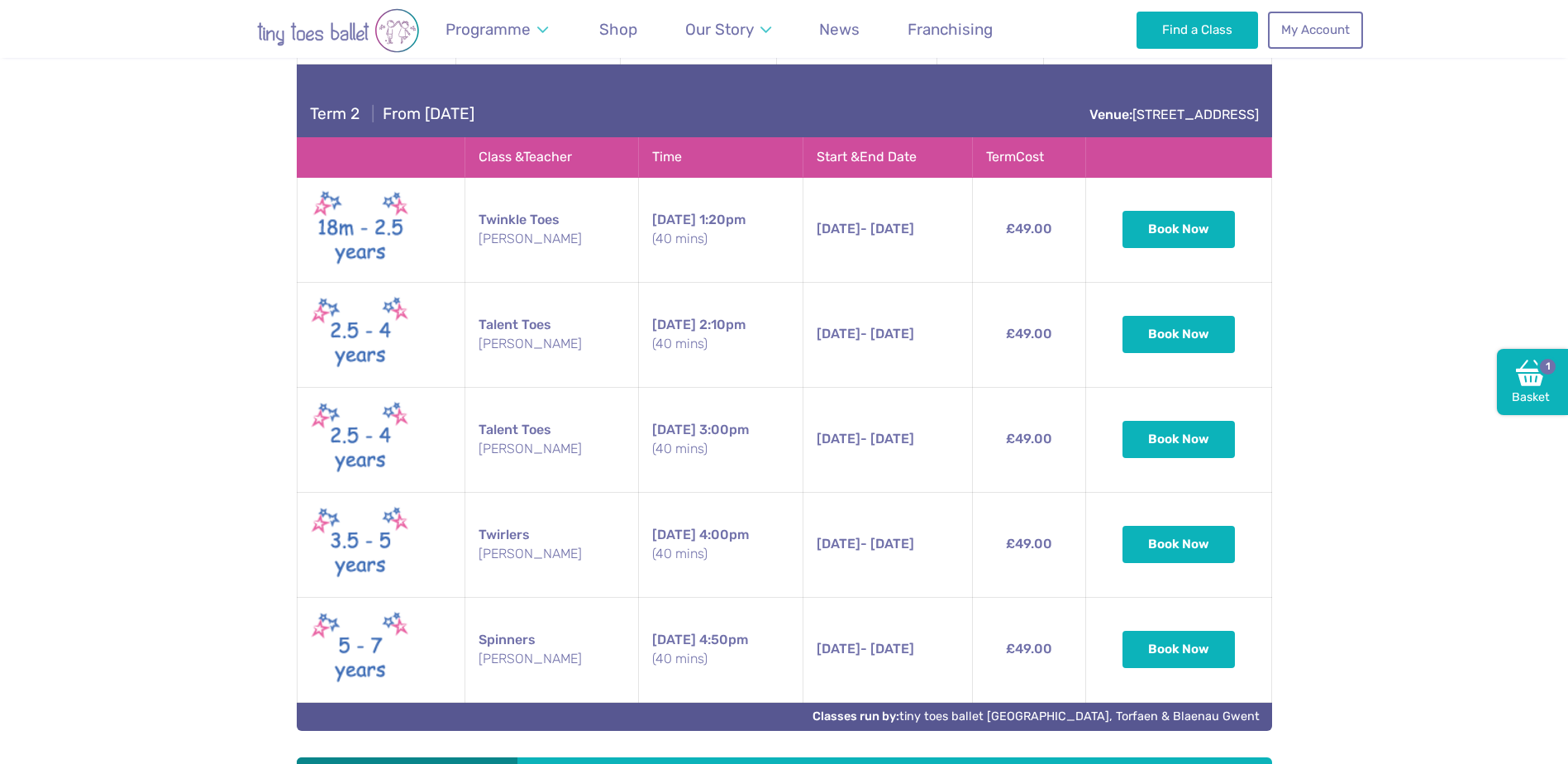
scroll to position [1488, 0]
